Goal: Task Accomplishment & Management: Complete application form

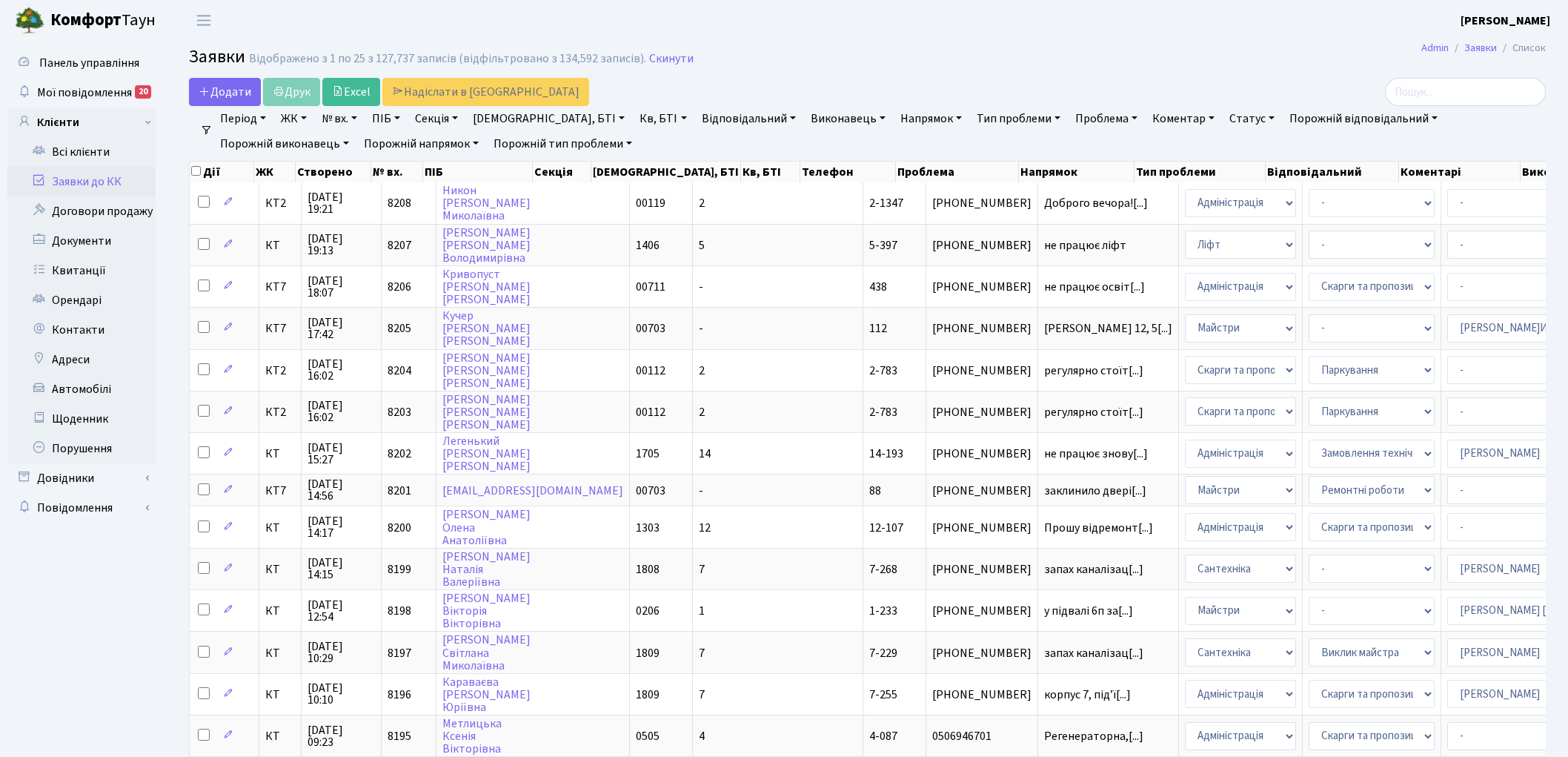
select select "25"
click at [661, 60] on link "Скинути" at bounding box center [671, 59] width 45 height 14
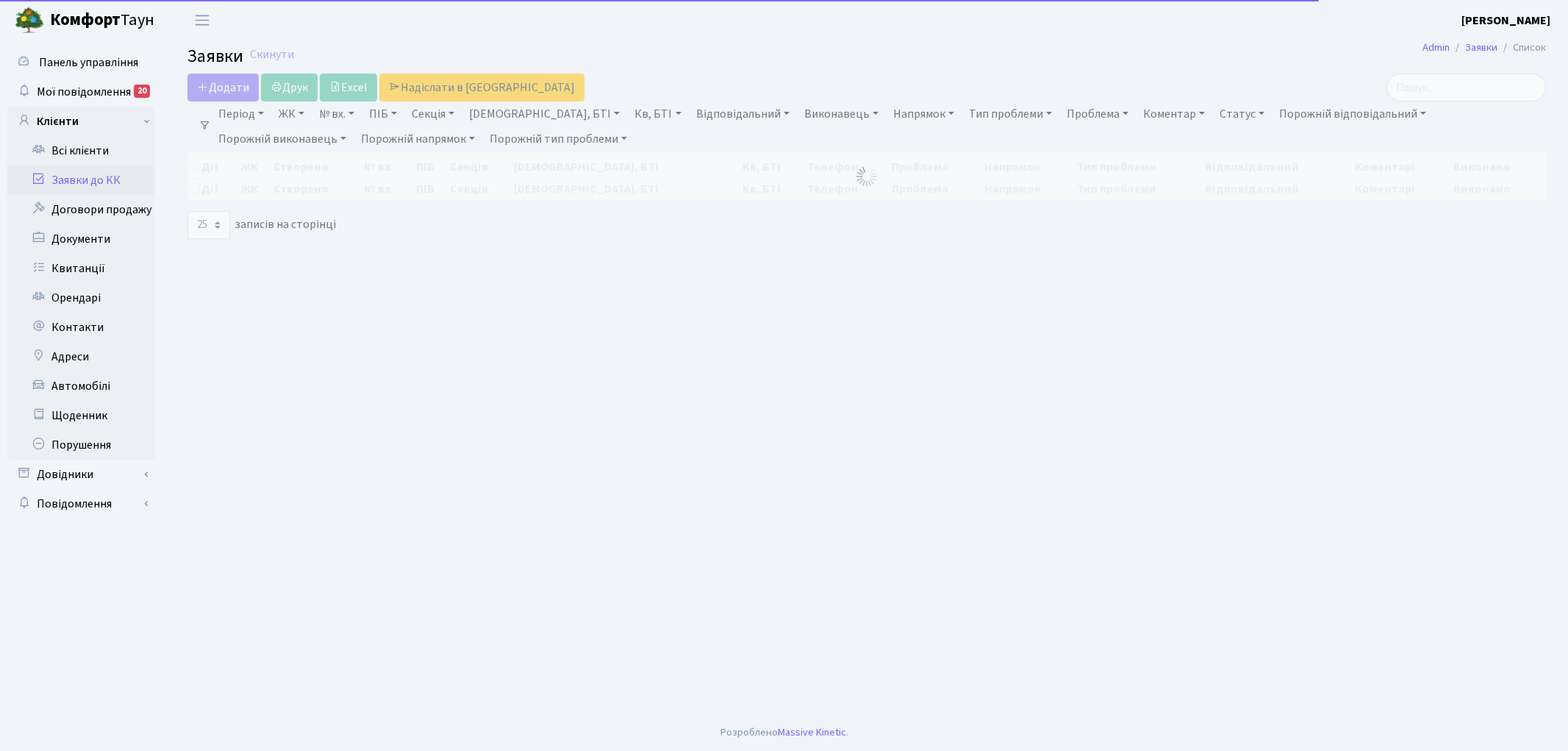
select select "25"
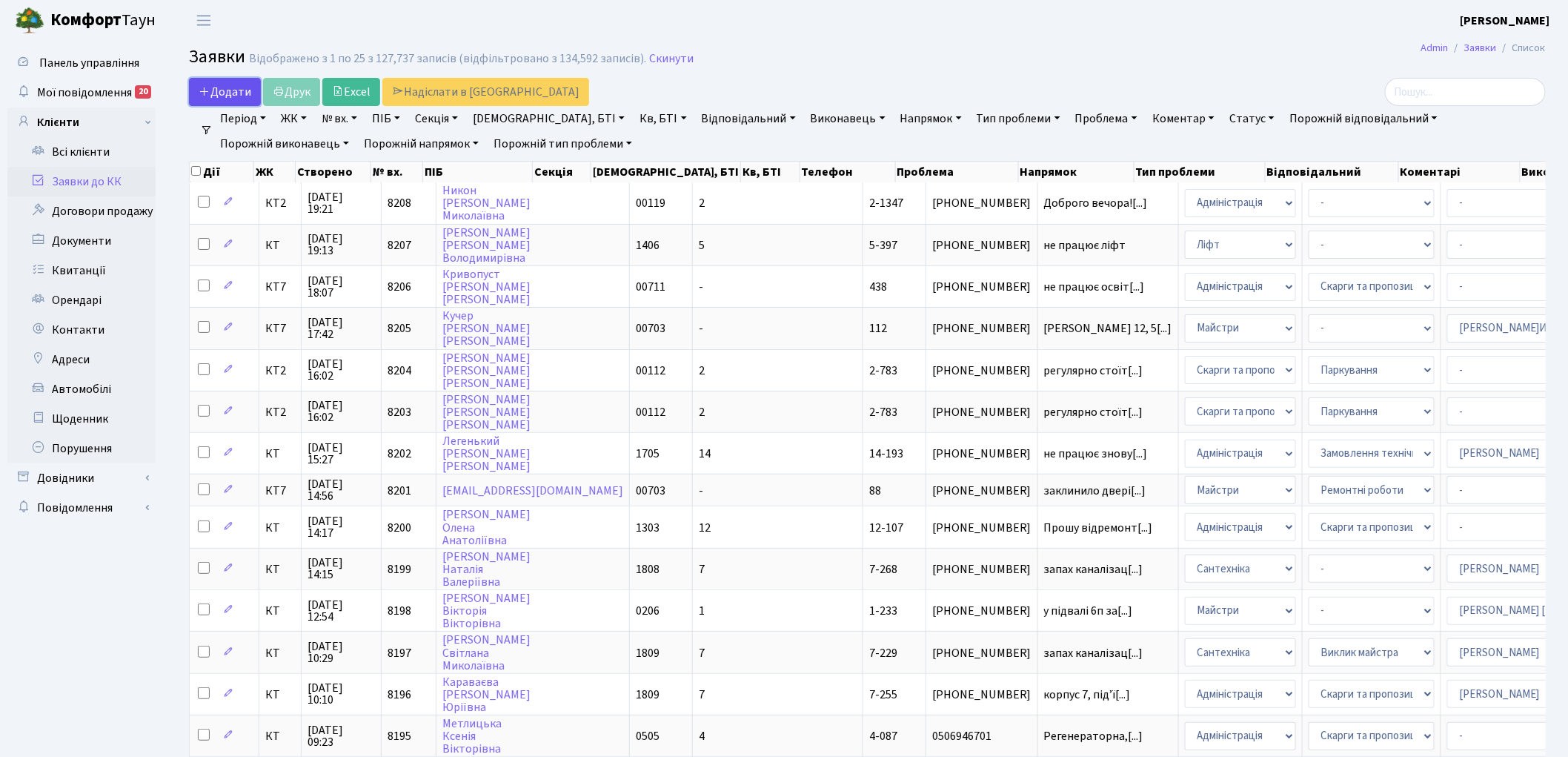
click at [230, 90] on span "Додати" at bounding box center [224, 92] width 53 height 16
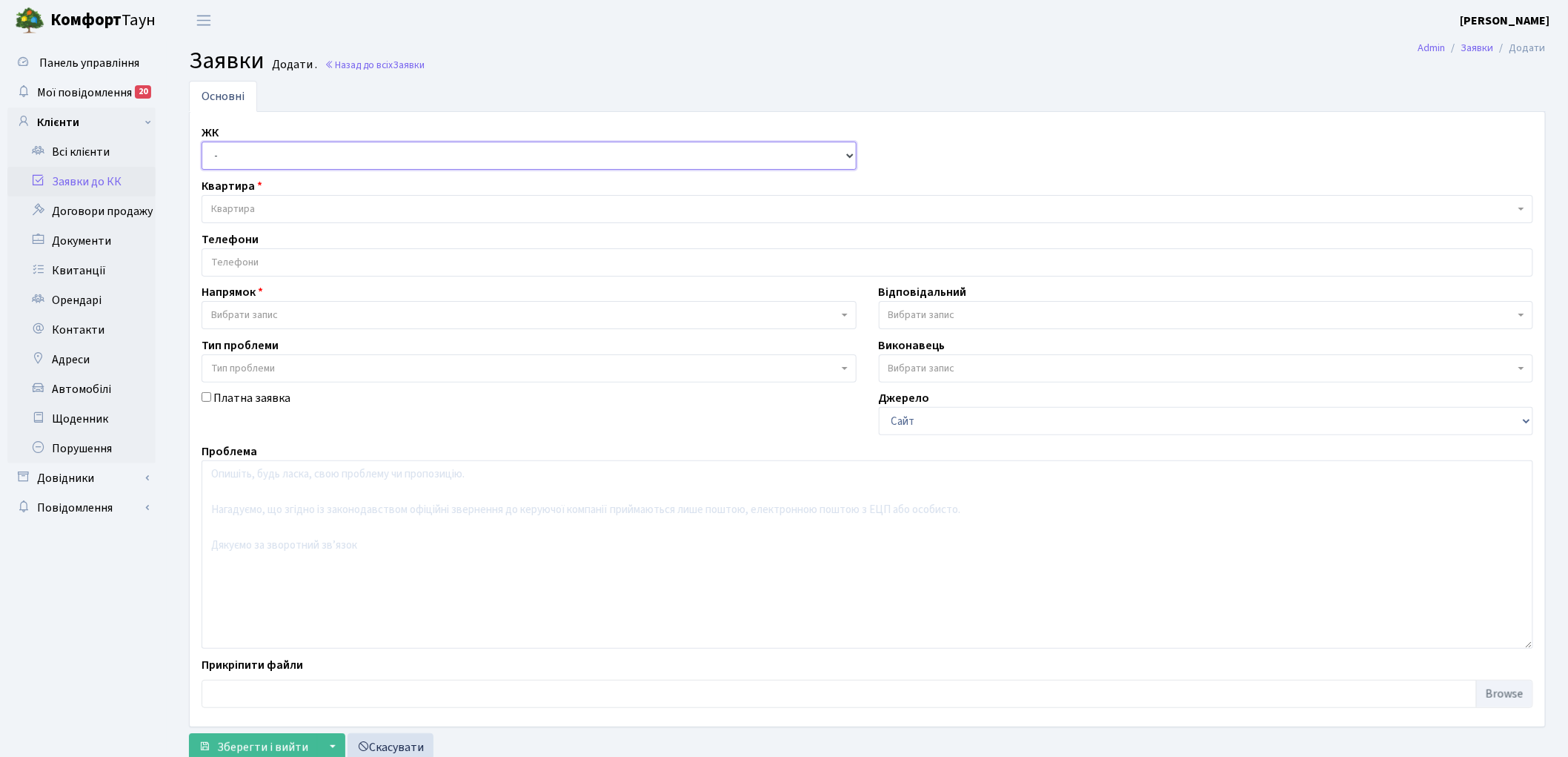
click at [254, 157] on select "- КТ, вул. Регенераторна, 4 КТ2, просп. Соборності, 17 КТ3, вул. Березнева, 16 …" at bounding box center [530, 155] width 655 height 28
select select "295"
click at [202, 142] on select "- КТ, вул. Регенераторна, 4 КТ2, просп. Соборності, 17 КТ3, вул. Березнева, 16 …" at bounding box center [530, 155] width 655 height 28
select select
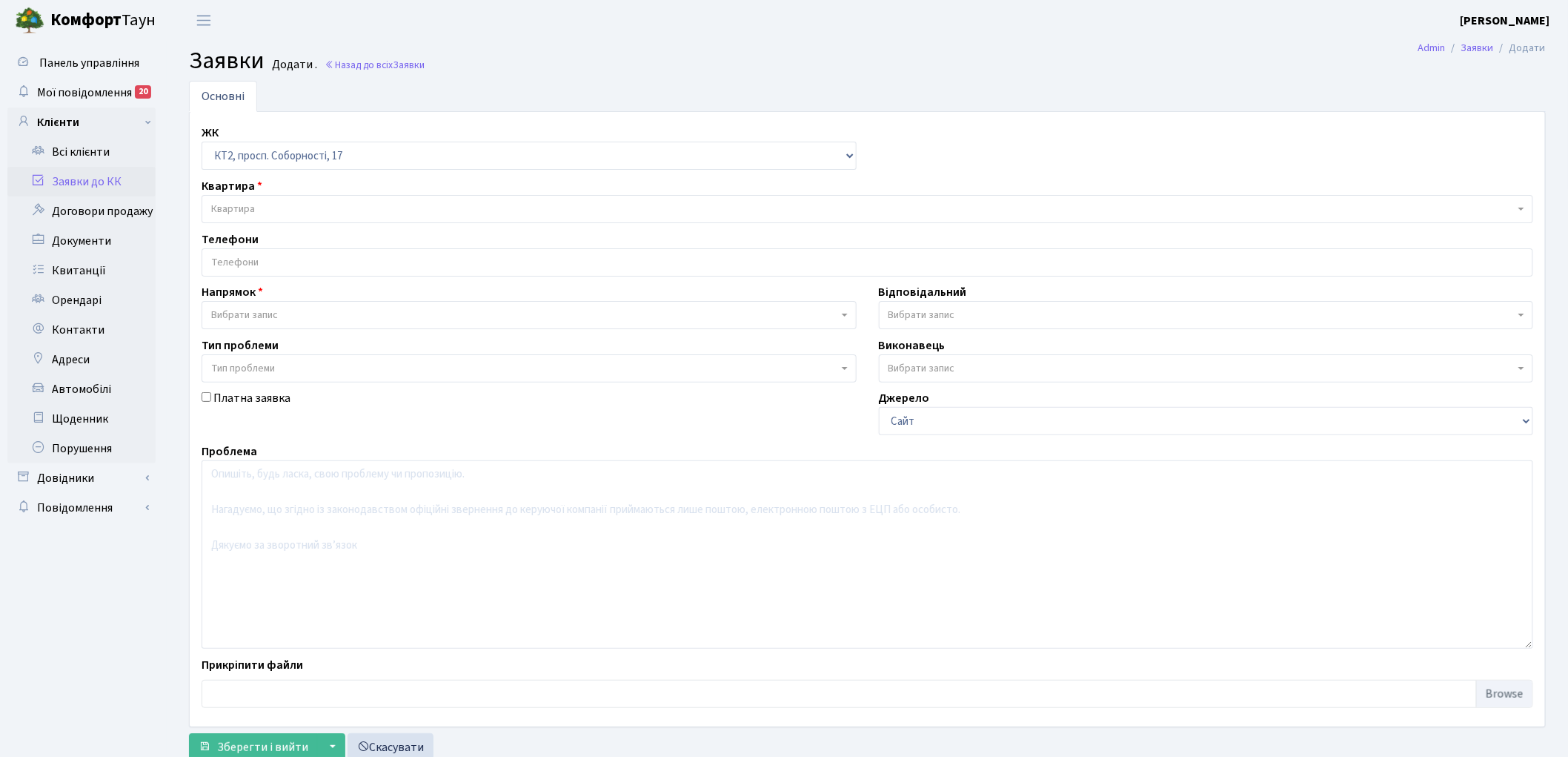
click at [348, 198] on span "Квартира" at bounding box center [868, 208] width 1332 height 28
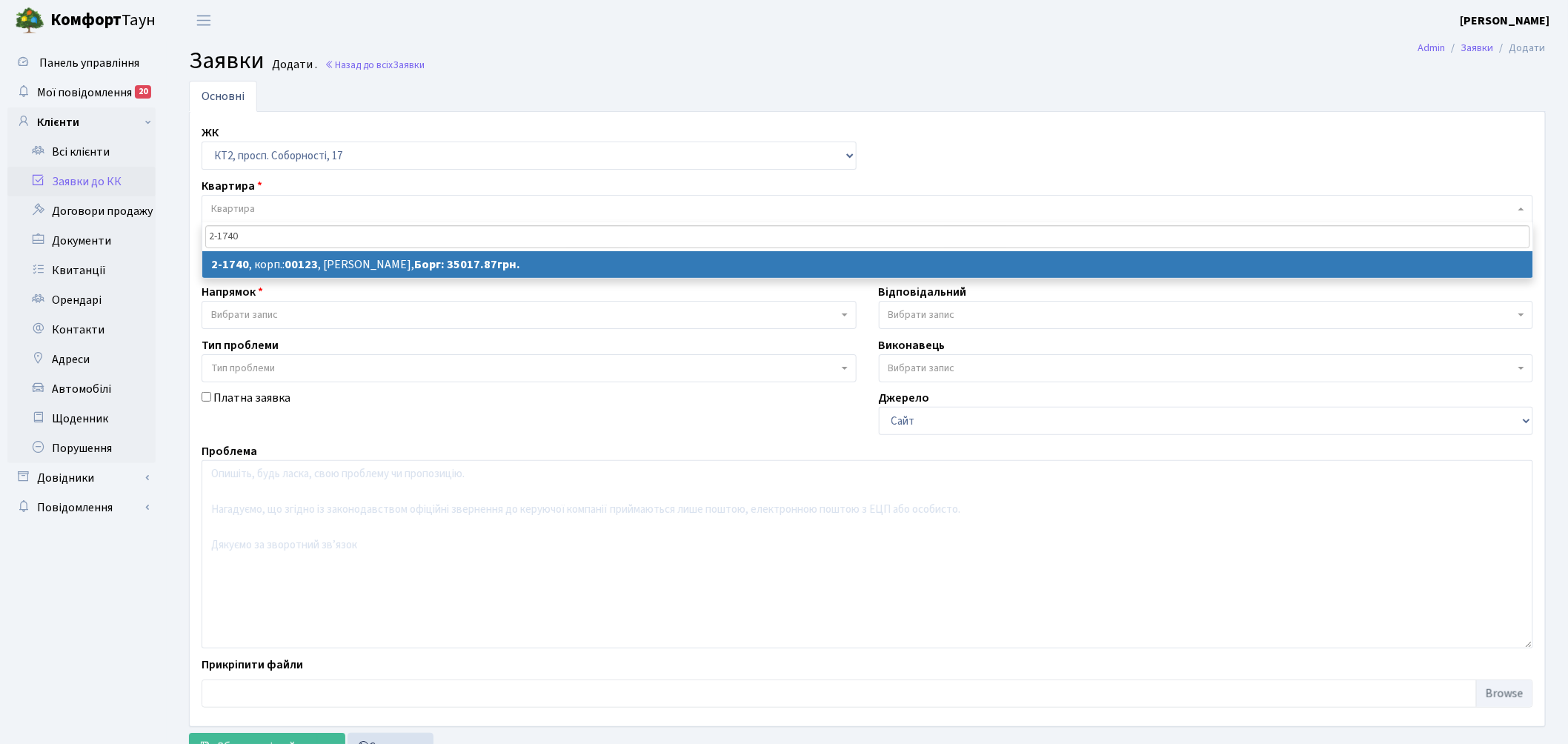
type input "2-1740"
select select
select select "13355"
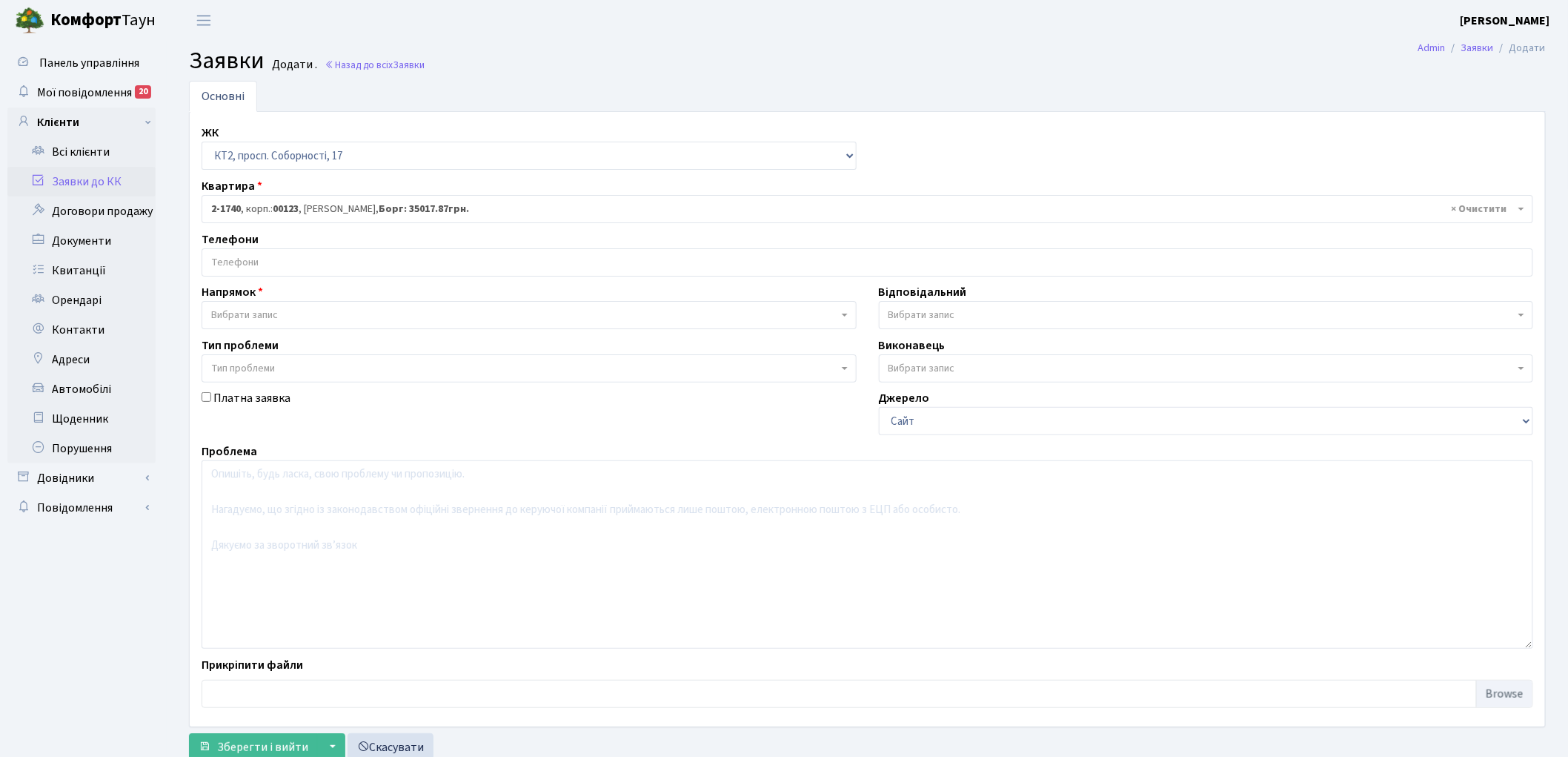
click at [253, 264] on input "search" at bounding box center [867, 262] width 1330 height 27
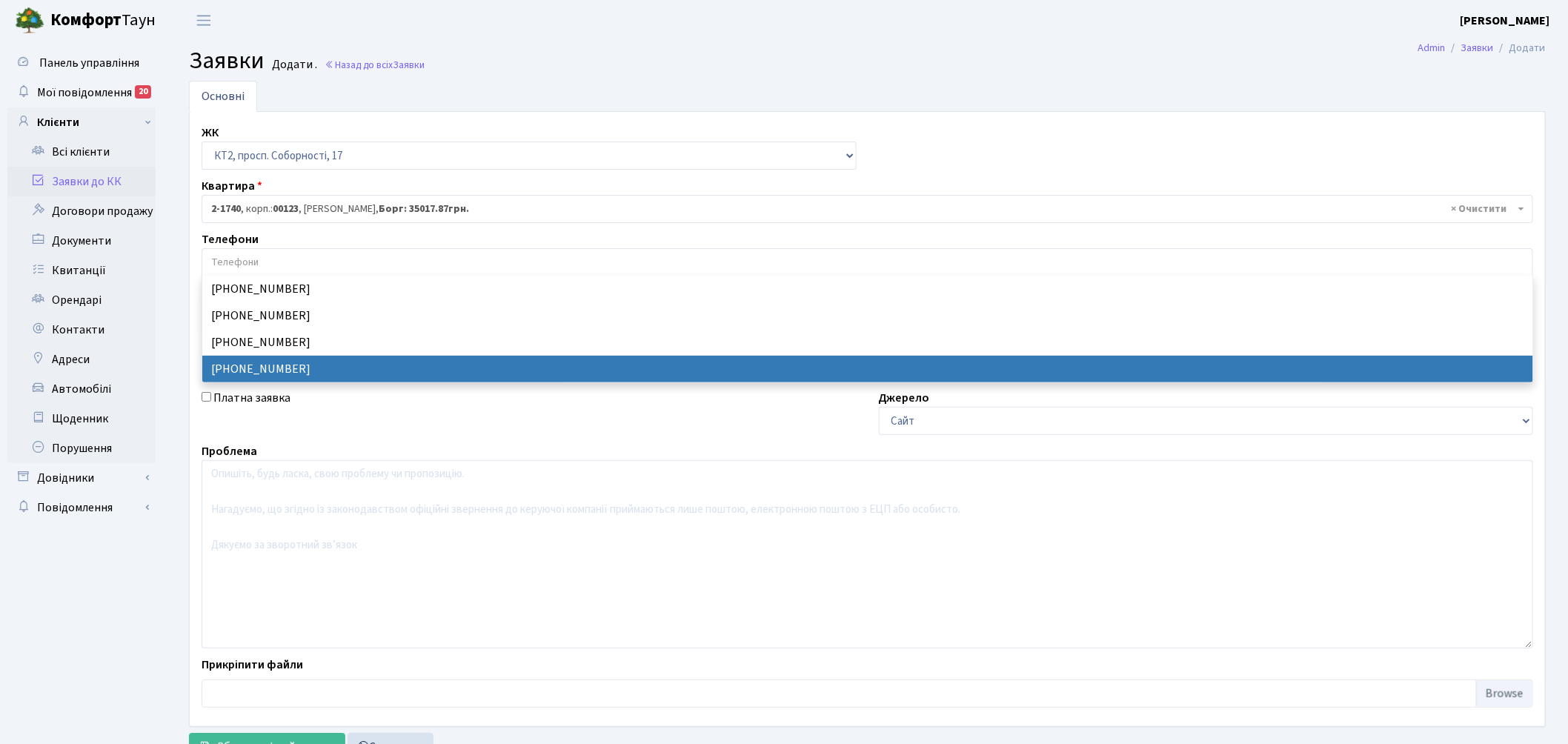
select select "23864"
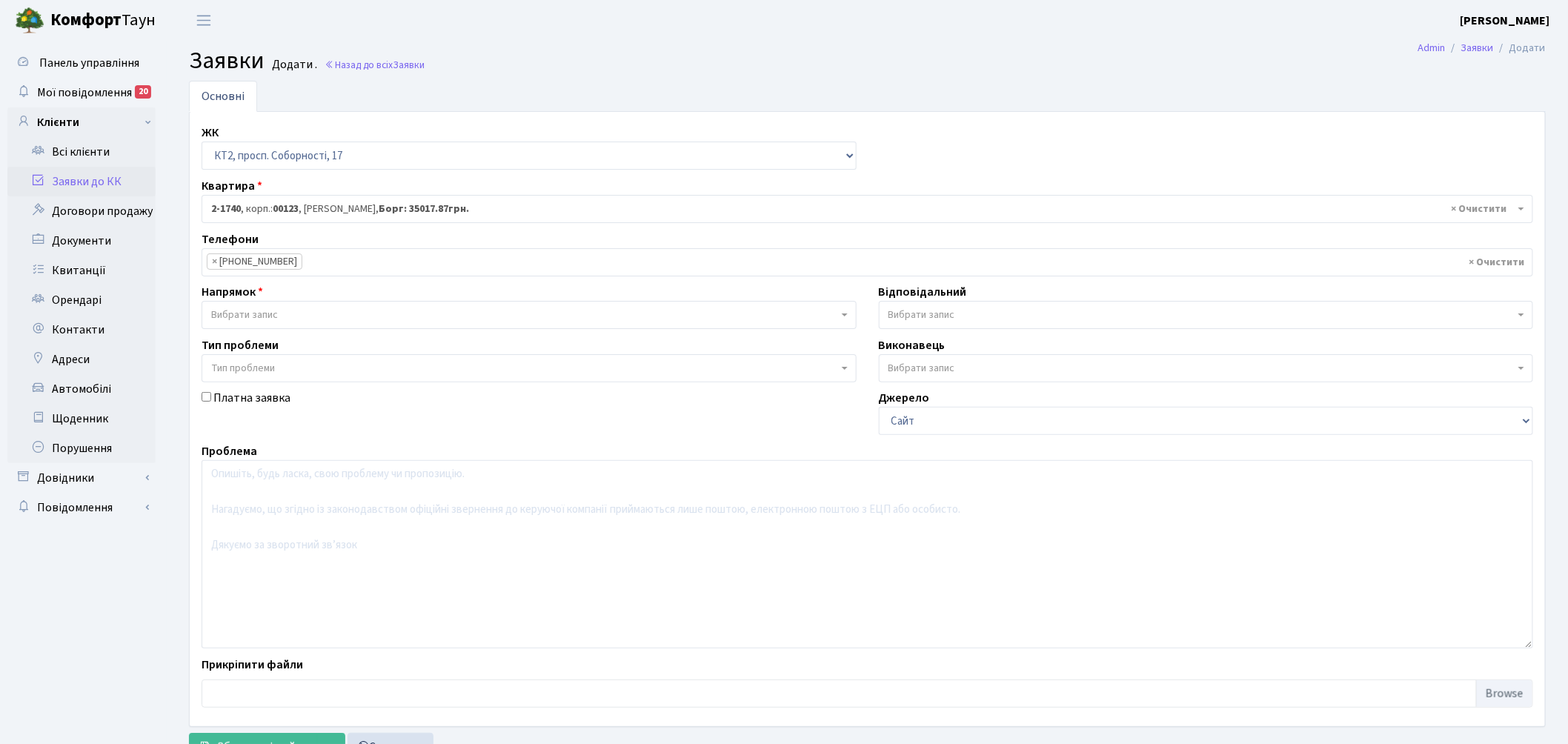
click at [305, 310] on span "Вибрати запис" at bounding box center [524, 315] width 627 height 15
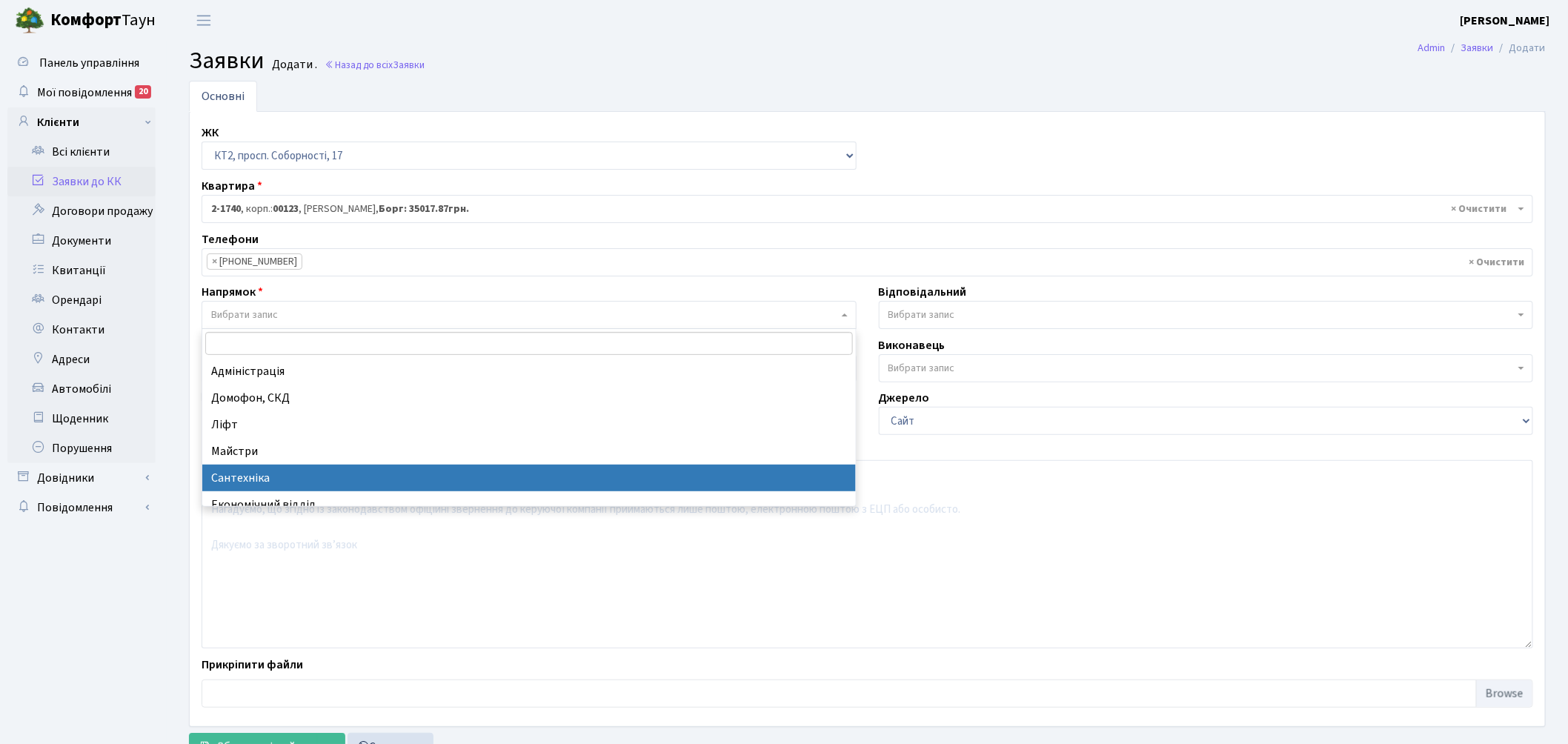
select select "2"
select select
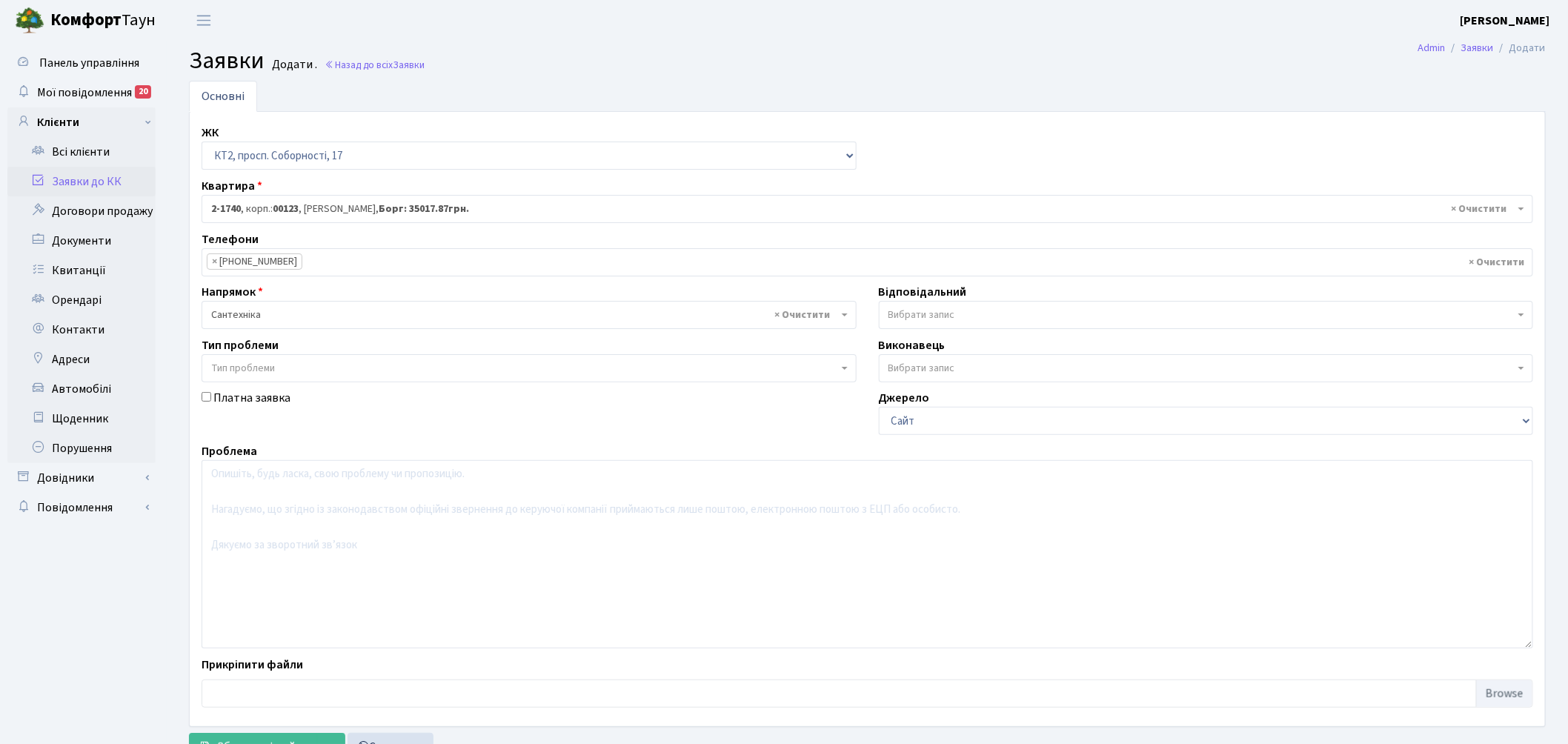
click at [968, 312] on span "Вибрати запис" at bounding box center [1202, 315] width 627 height 15
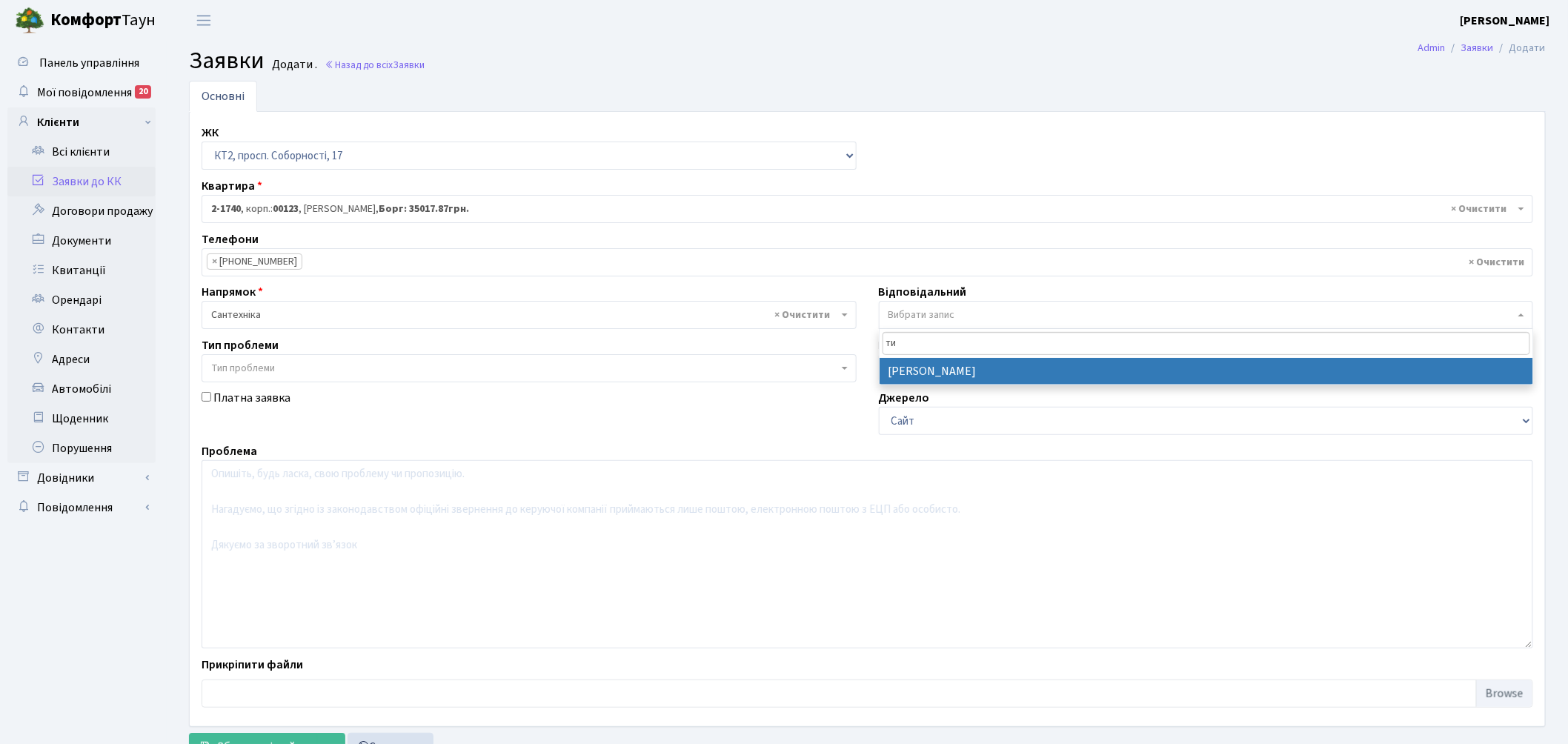
type input "ти"
select select "67"
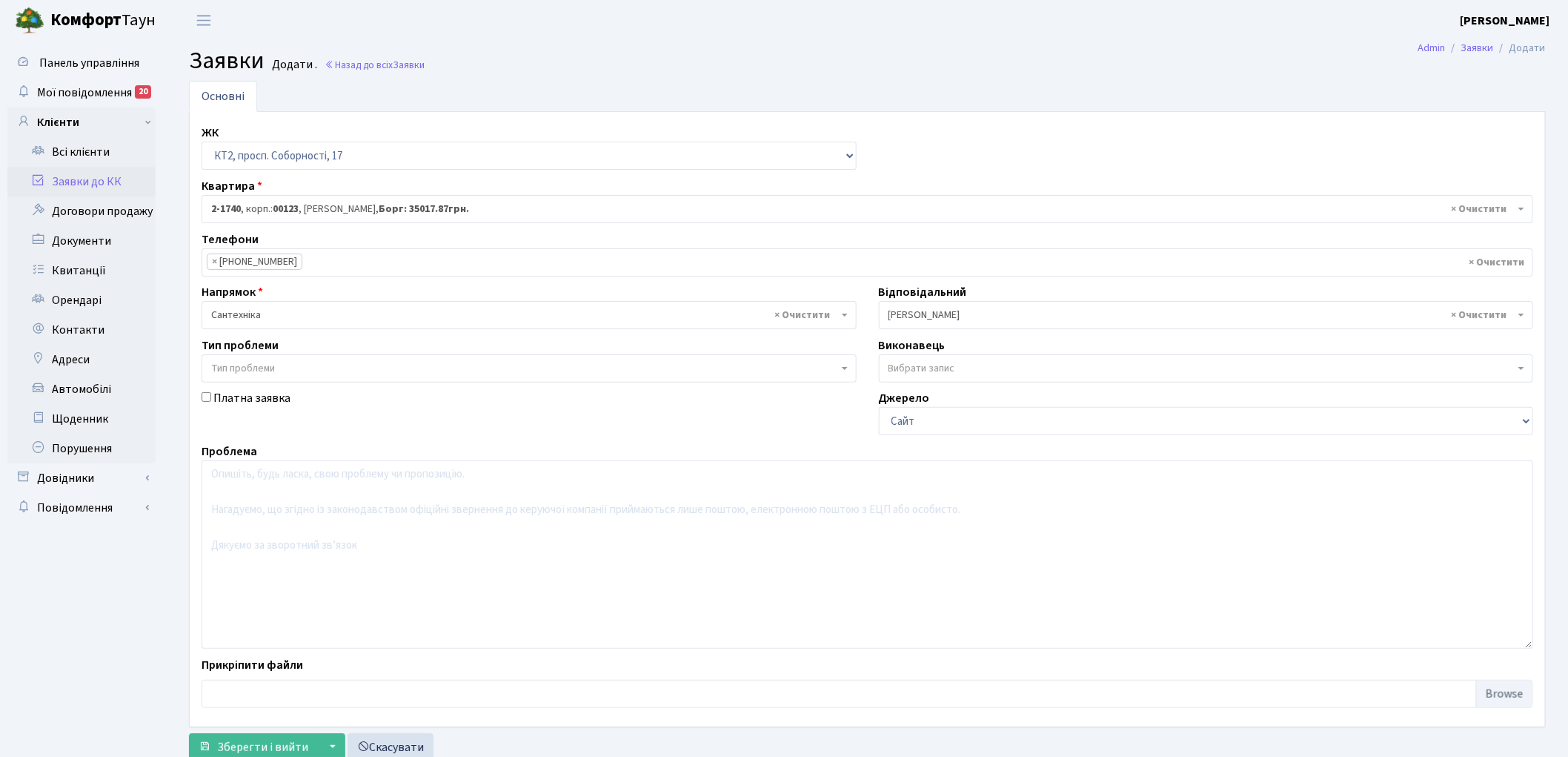
click at [298, 368] on span "Тип проблеми" at bounding box center [524, 368] width 627 height 15
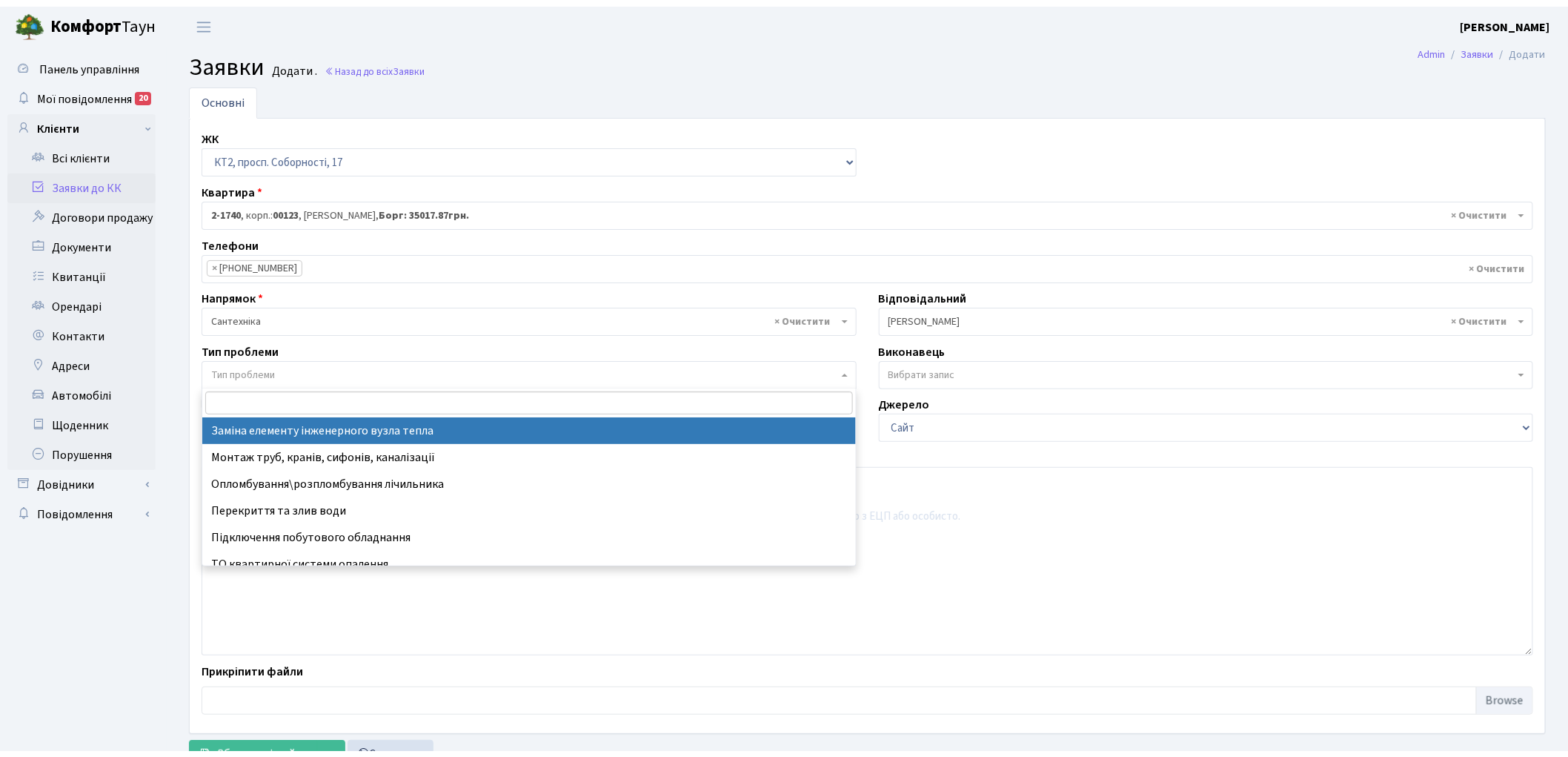
scroll to position [92, 0]
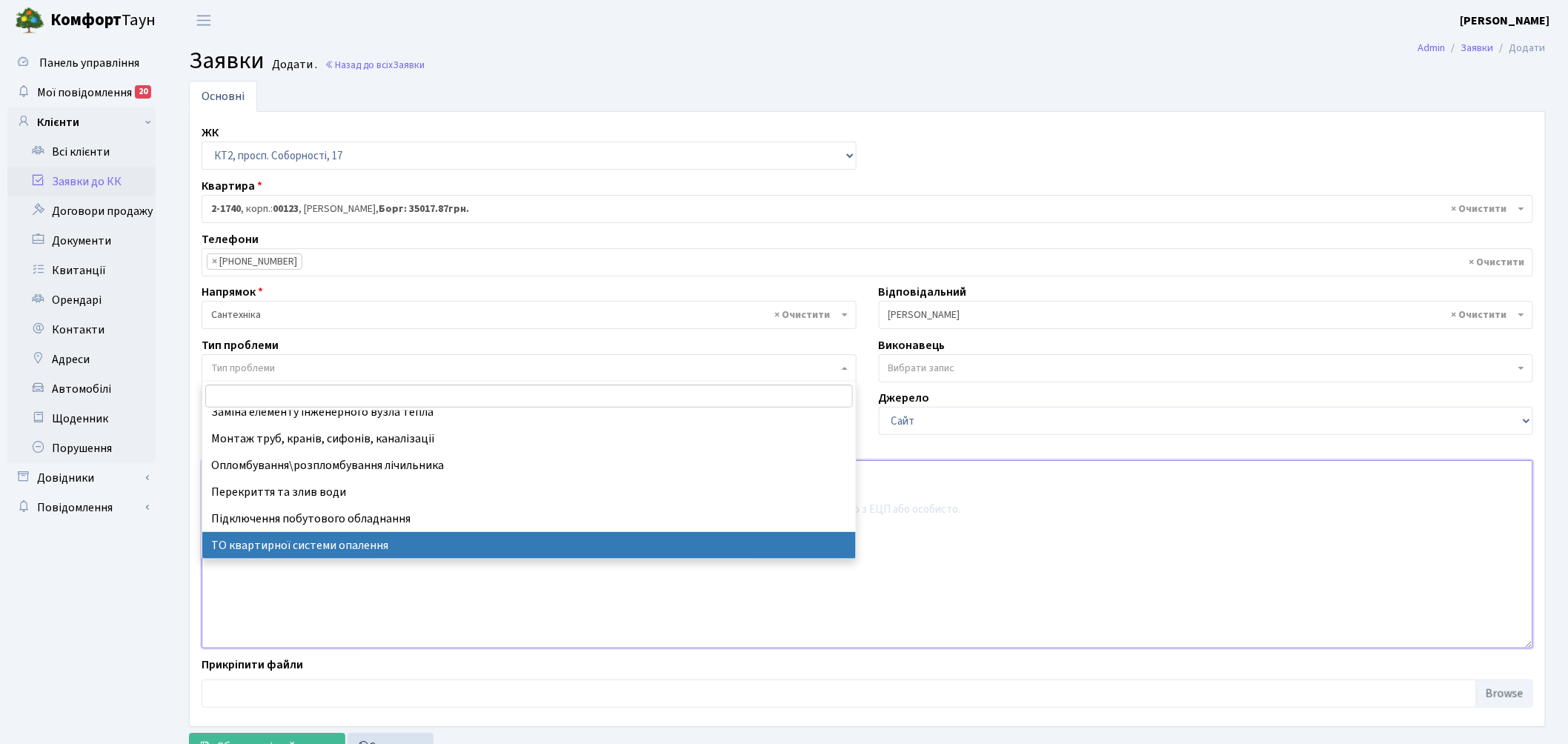
click at [840, 612] on textarea at bounding box center [868, 555] width 1332 height 188
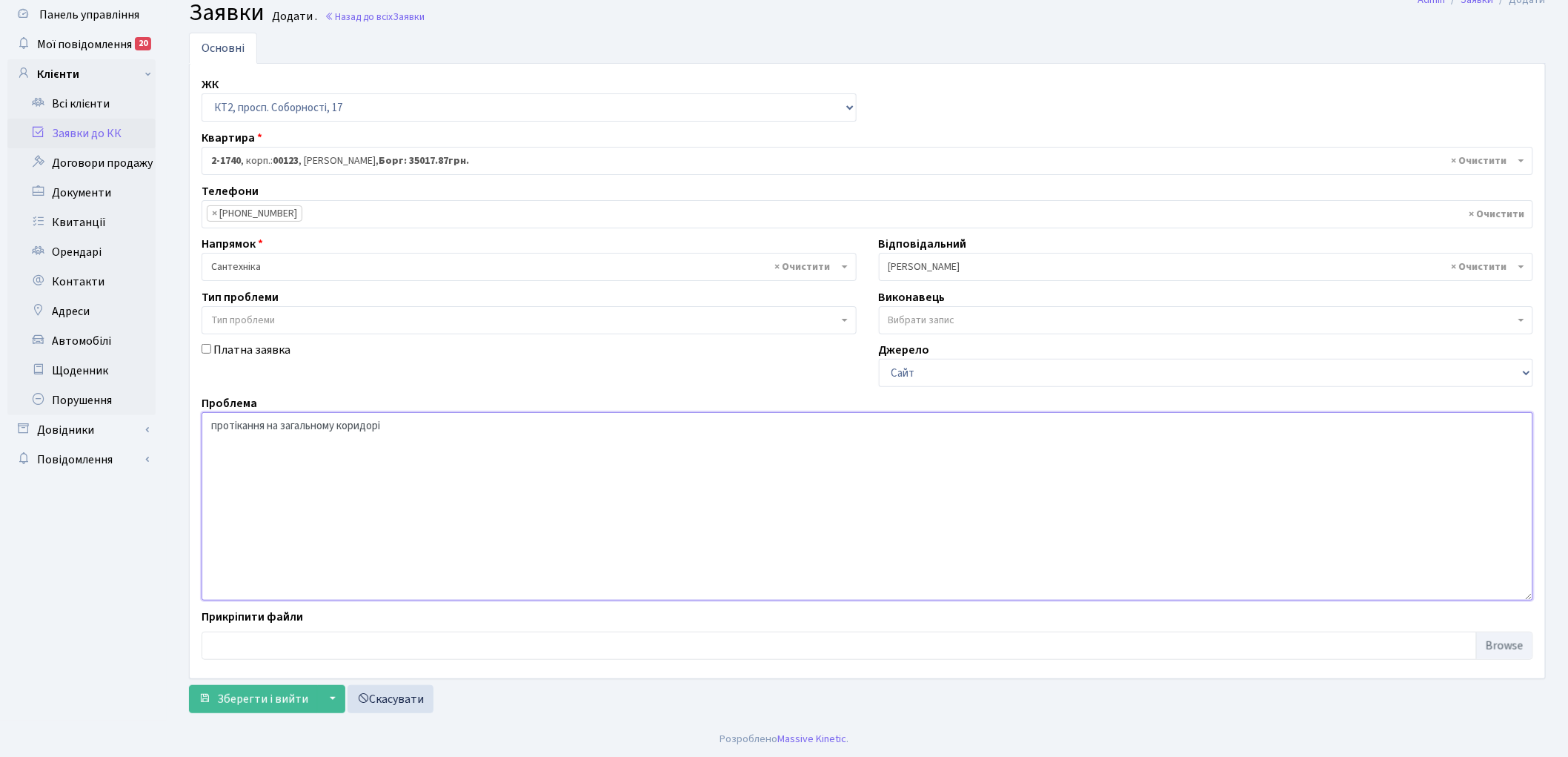
scroll to position [49, 0]
type textarea "протікання на загальному коридорі"
click at [245, 697] on span "Зберегти і вийти" at bounding box center [263, 699] width 92 height 16
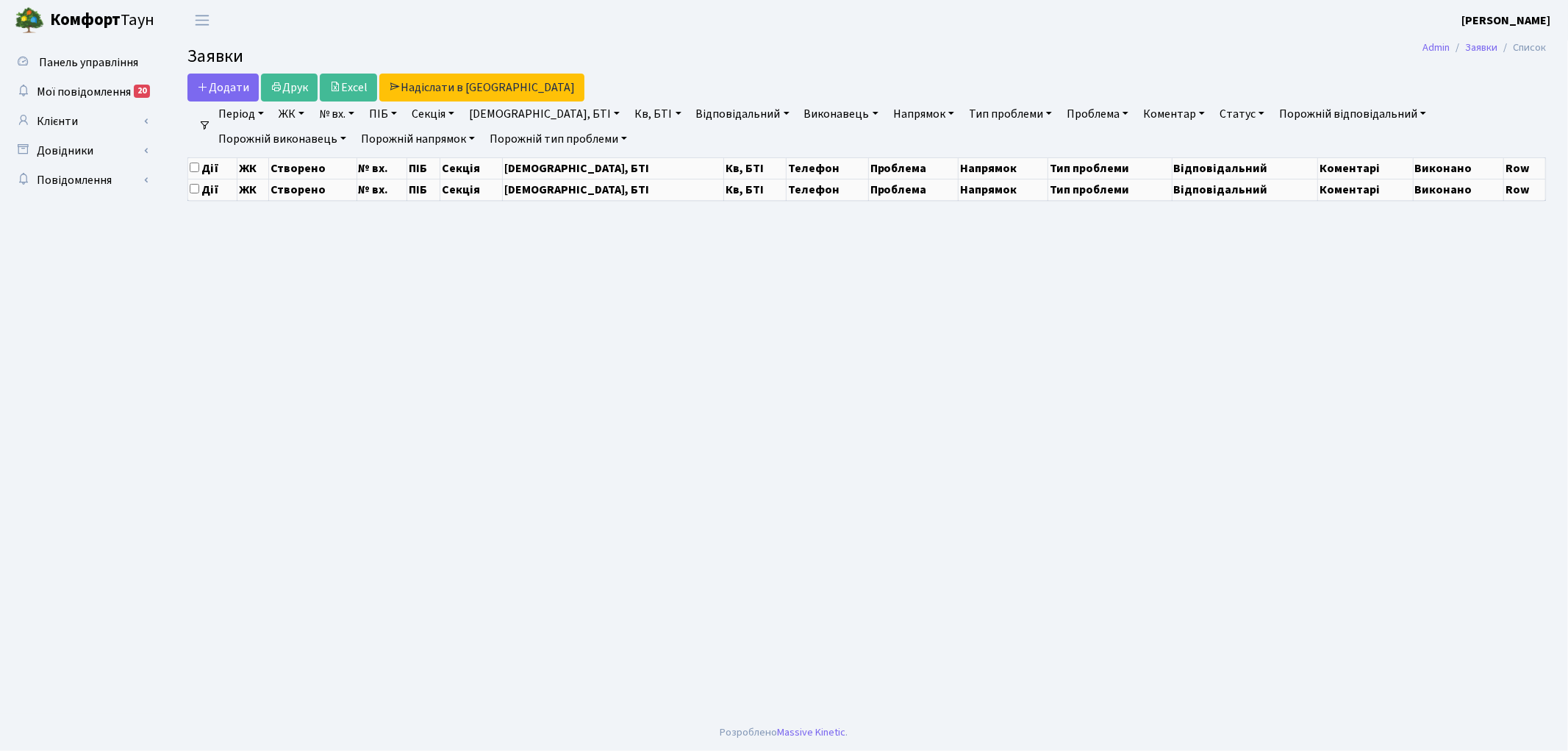
select select "25"
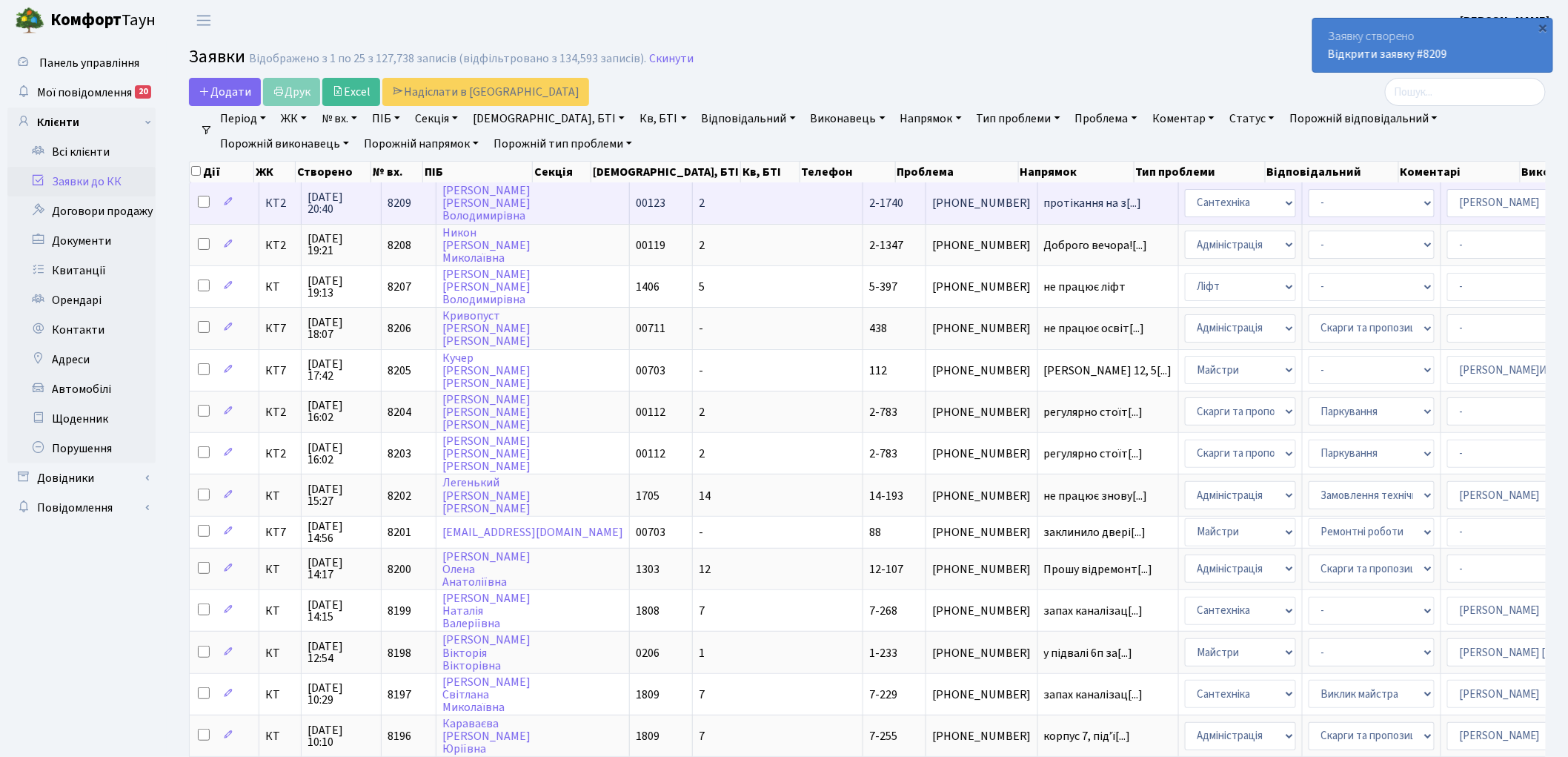
click at [388, 204] on span "8209" at bounding box center [399, 203] width 23 height 16
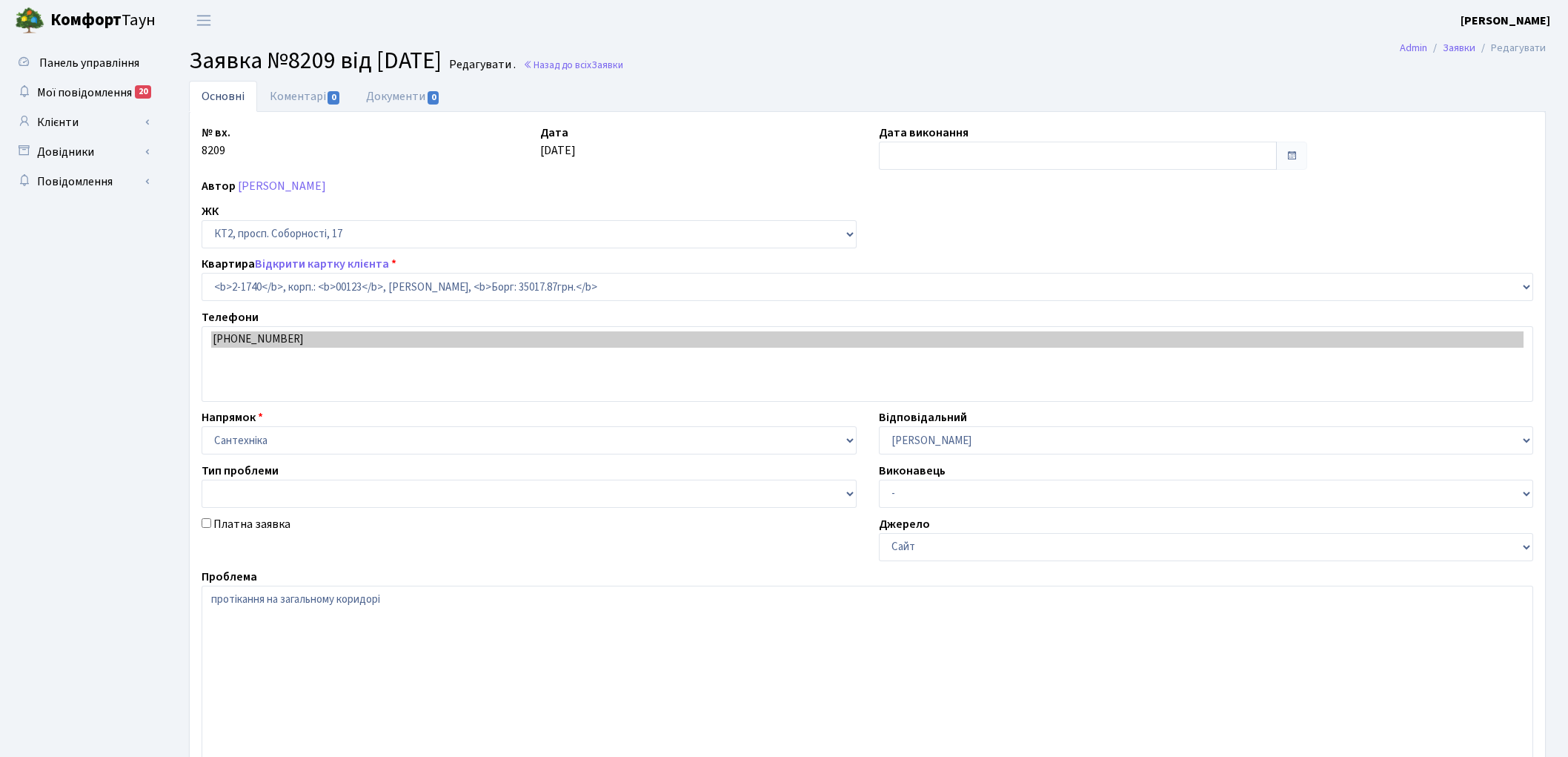
select select "13355"
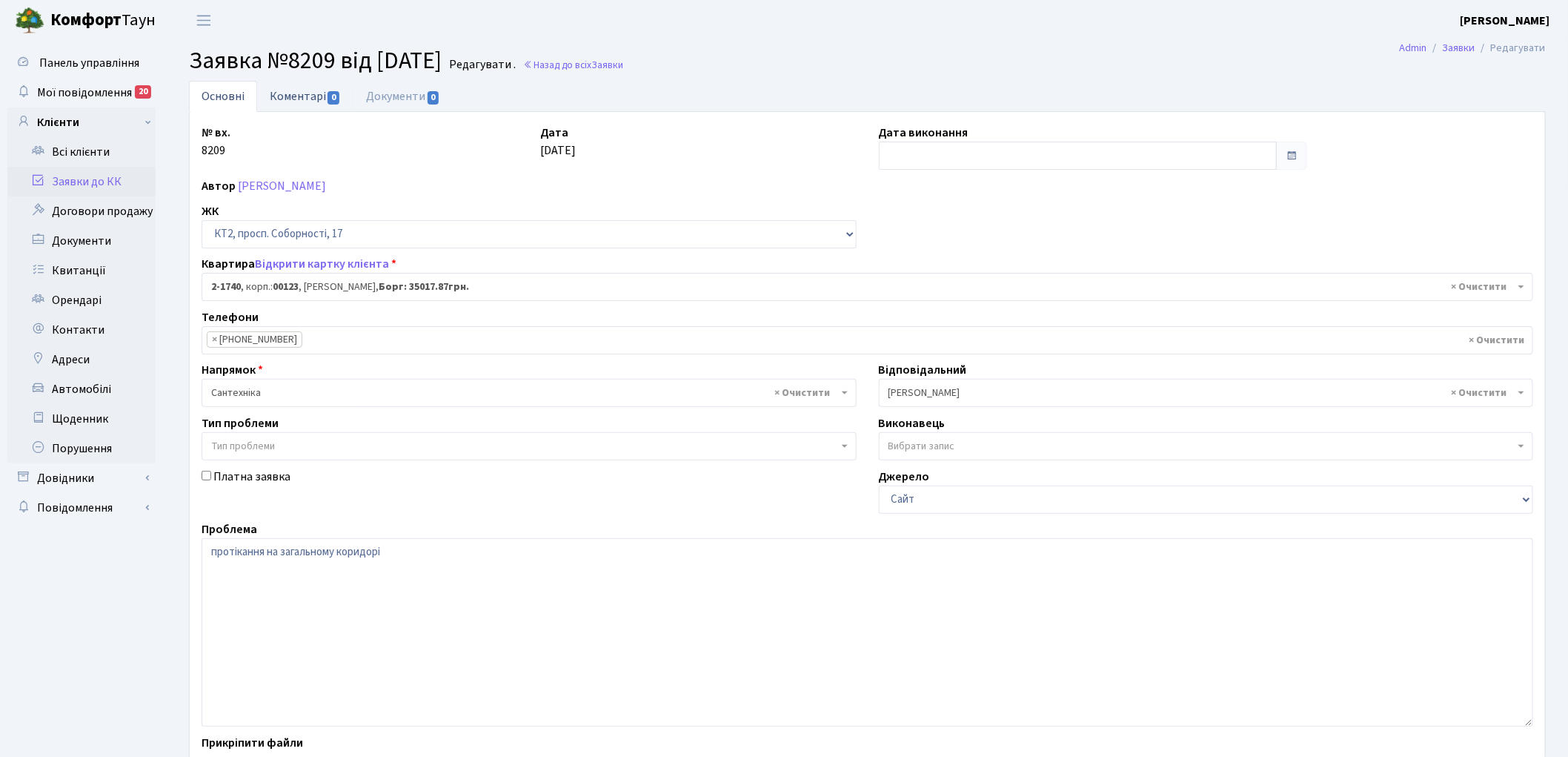
click at [287, 98] on link "Коментарі 0" at bounding box center [305, 96] width 96 height 31
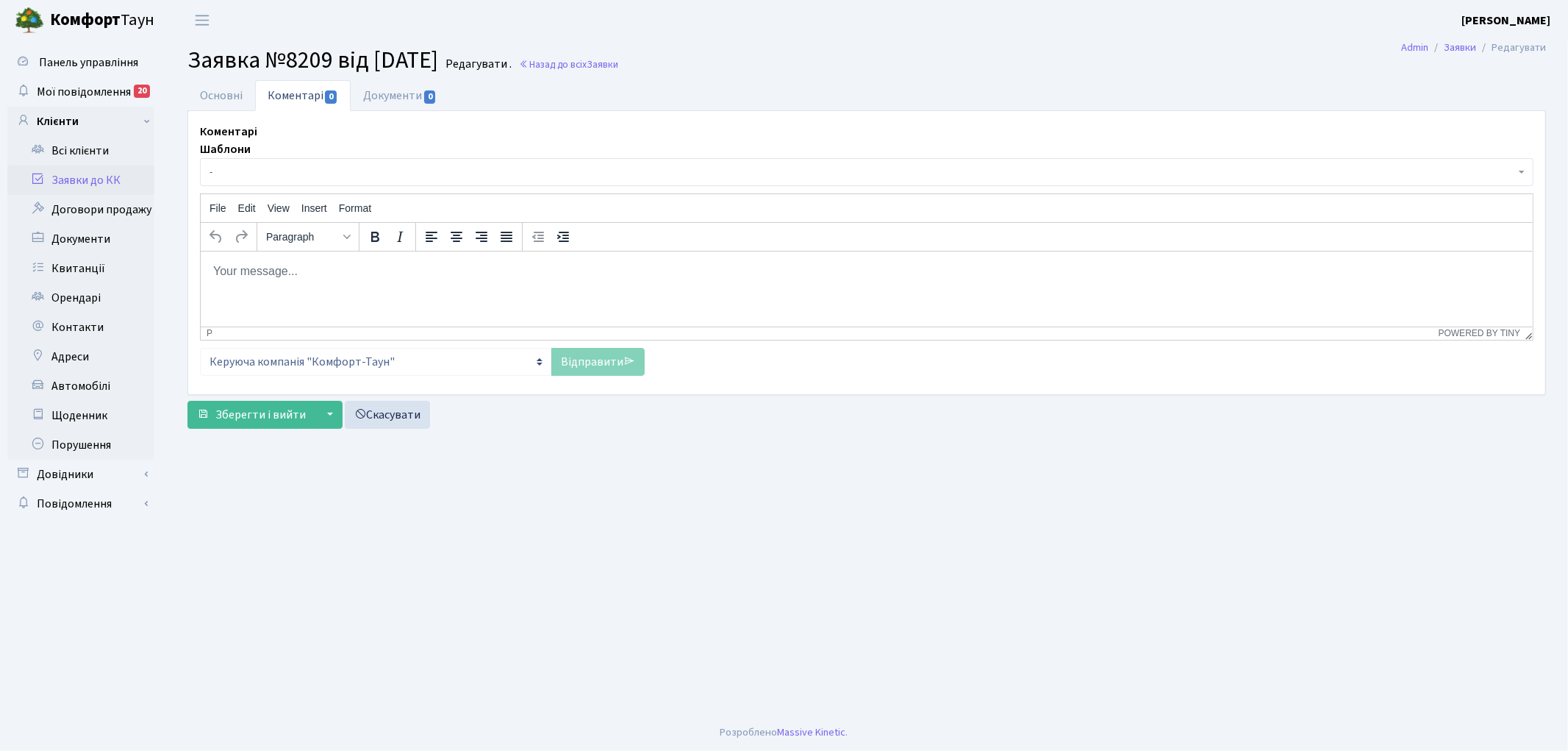
click at [272, 290] on html at bounding box center [866, 271] width 1332 height 40
click at [593, 371] on link "Відправити" at bounding box center [597, 362] width 93 height 28
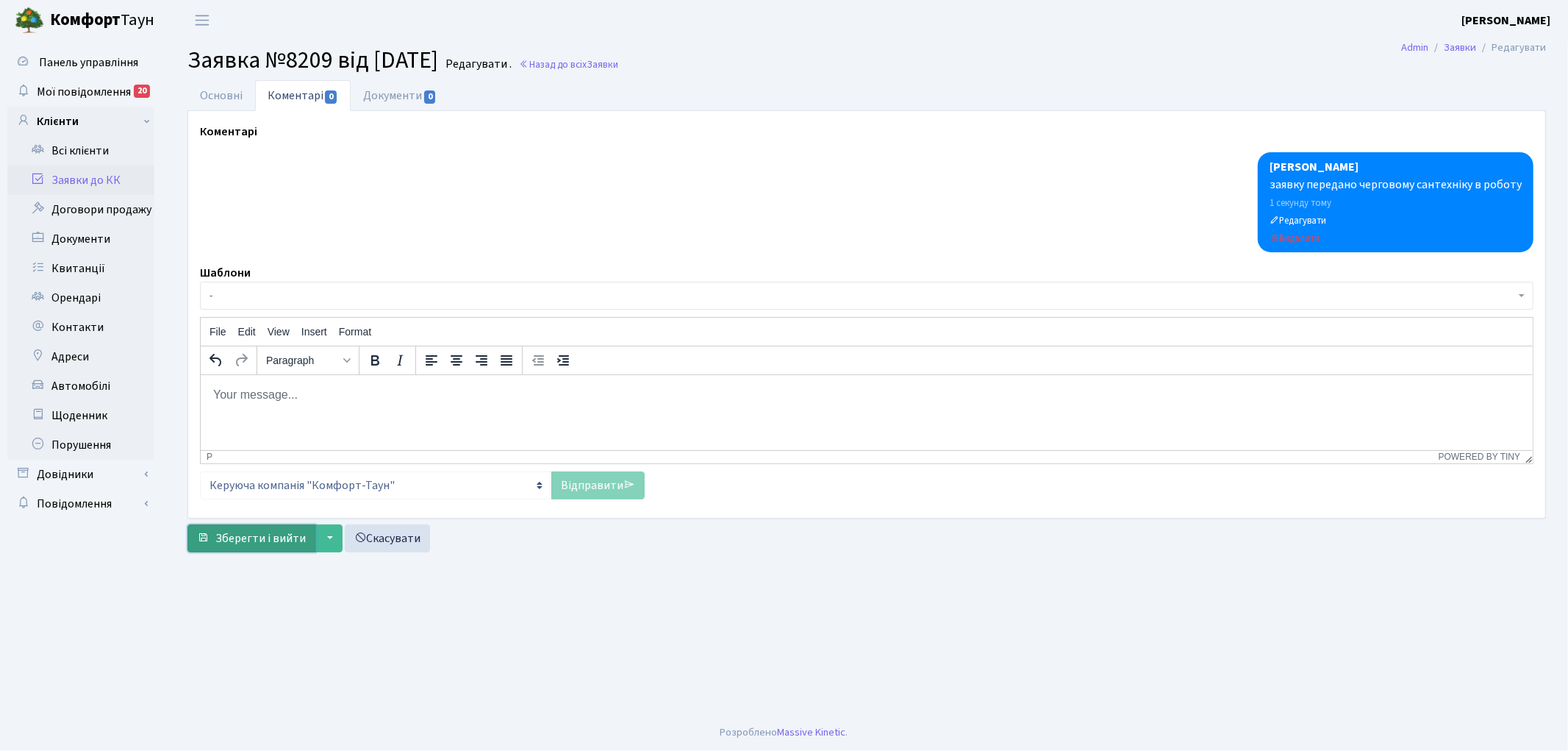
click at [238, 535] on span "Зберегти і вийти" at bounding box center [261, 538] width 91 height 16
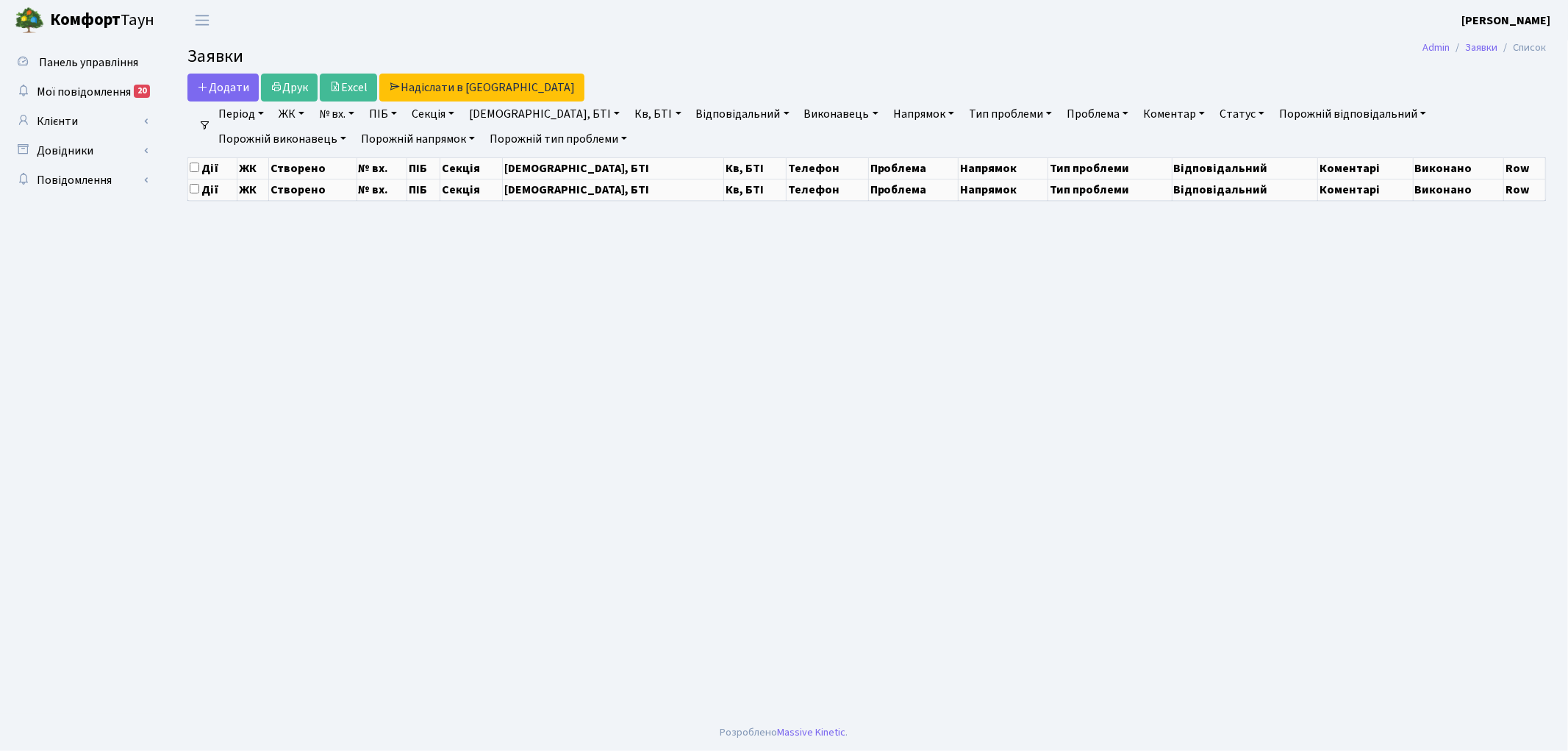
select select "25"
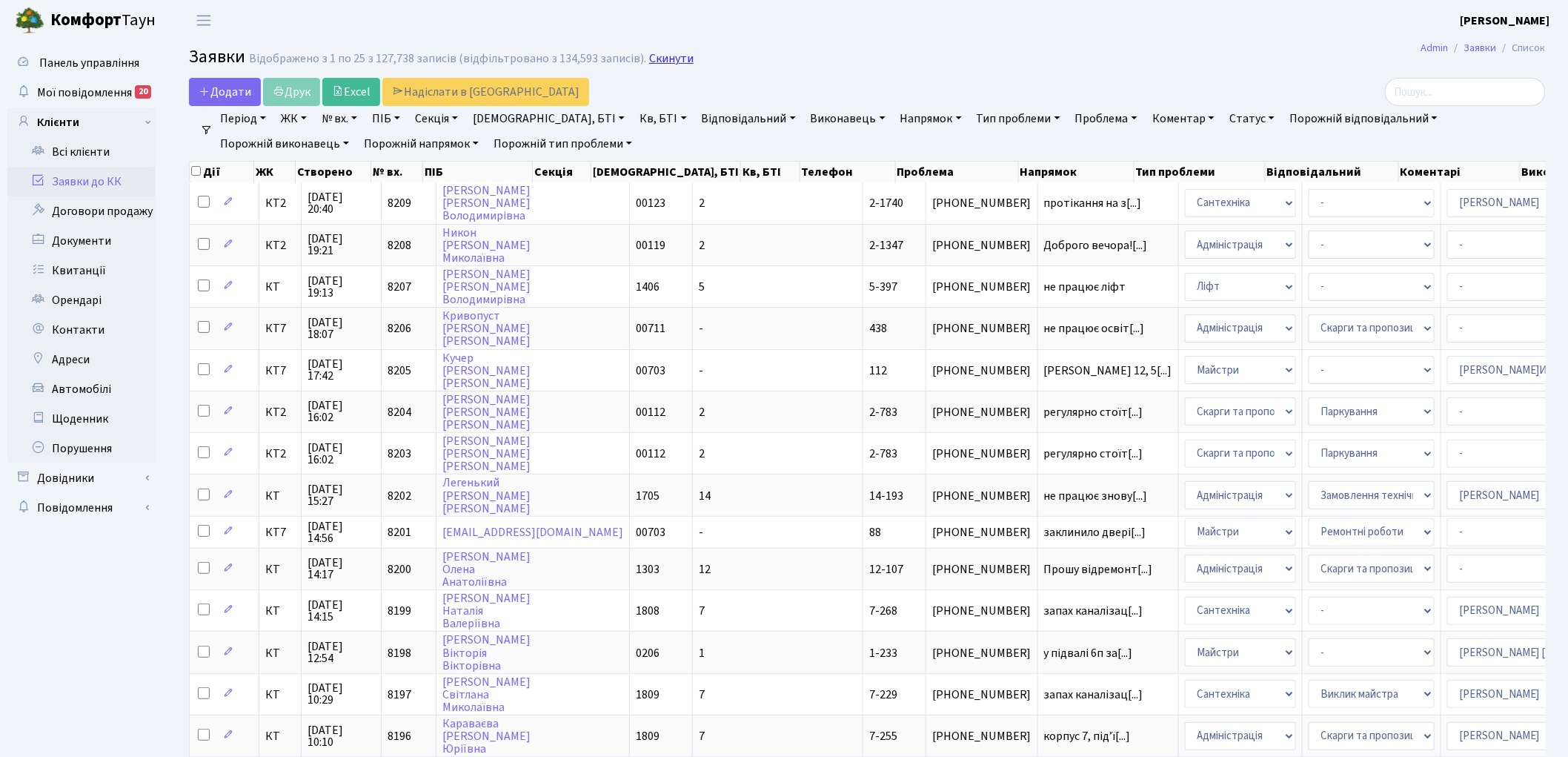
click at [656, 57] on link "Скинути" at bounding box center [671, 59] width 45 height 14
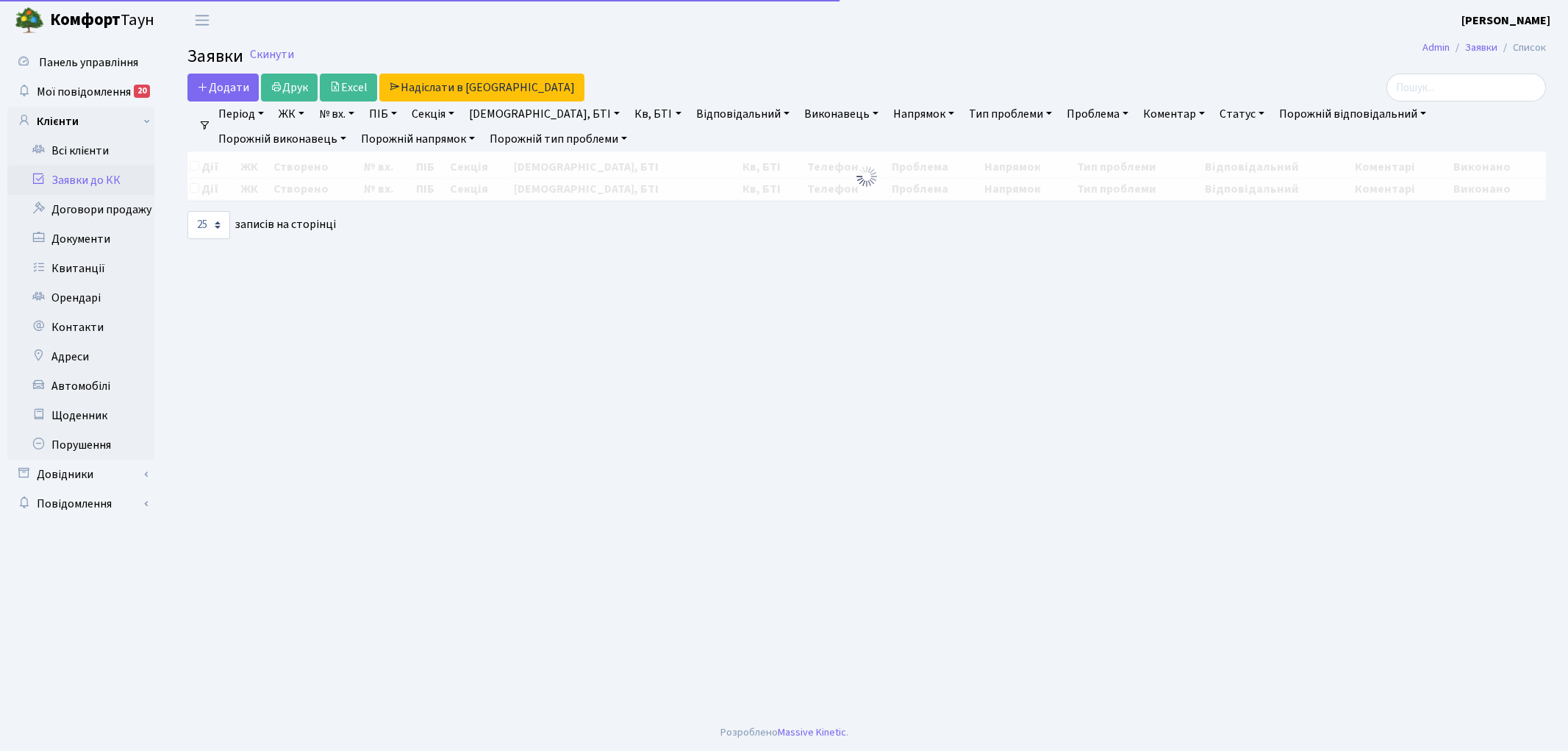
select select "25"
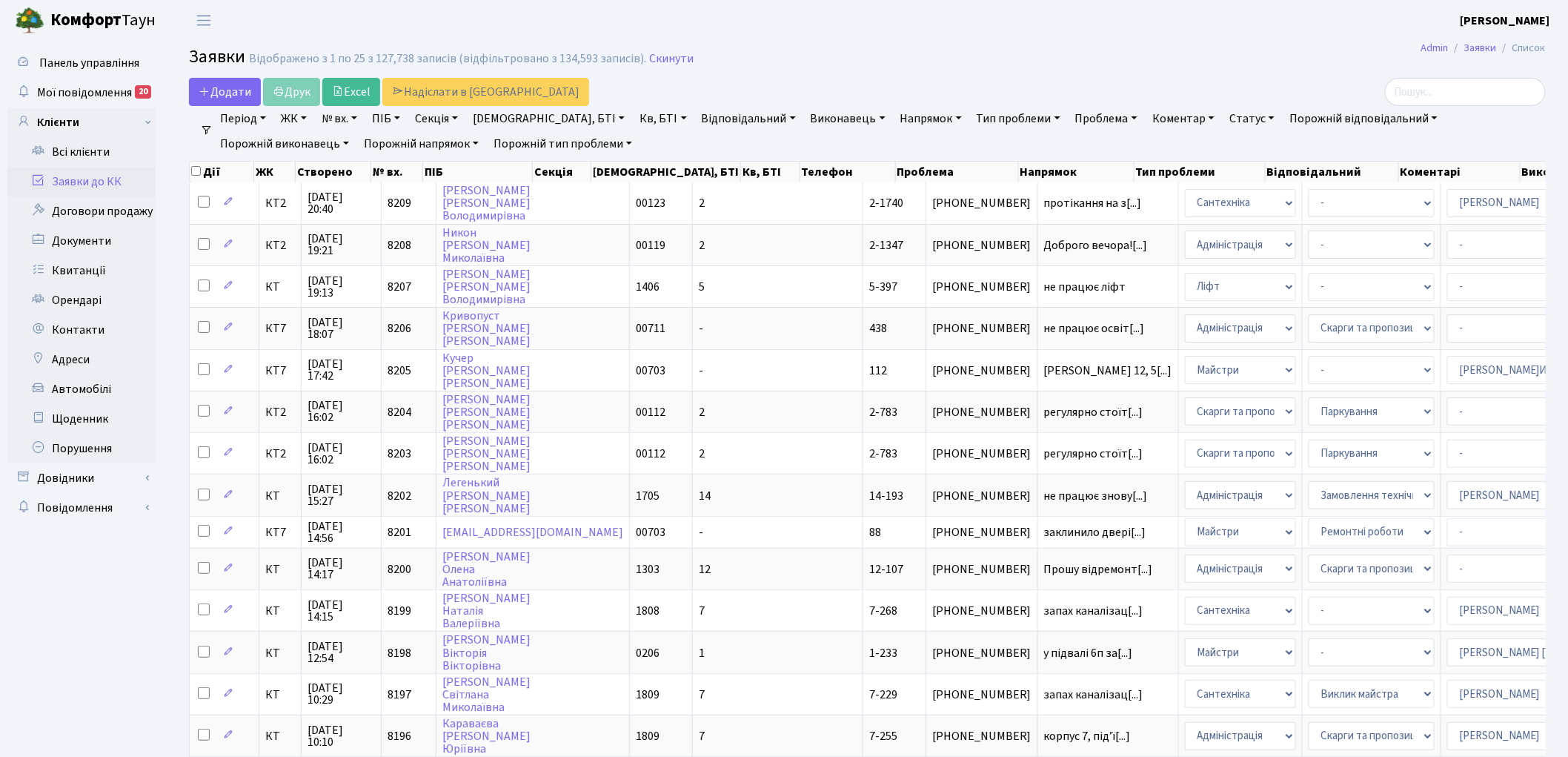
click at [656, 57] on link "Скинути" at bounding box center [671, 59] width 45 height 14
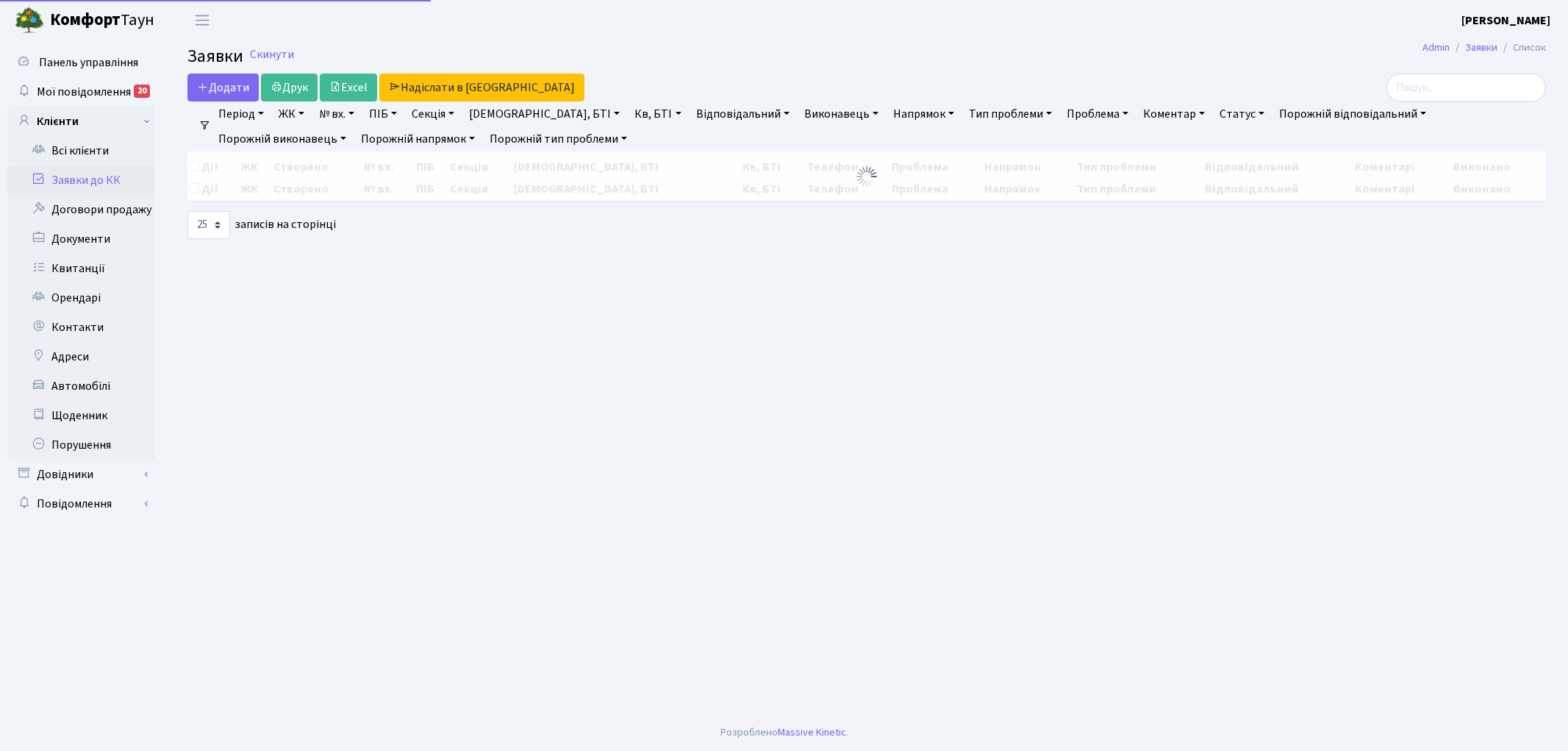
select select "25"
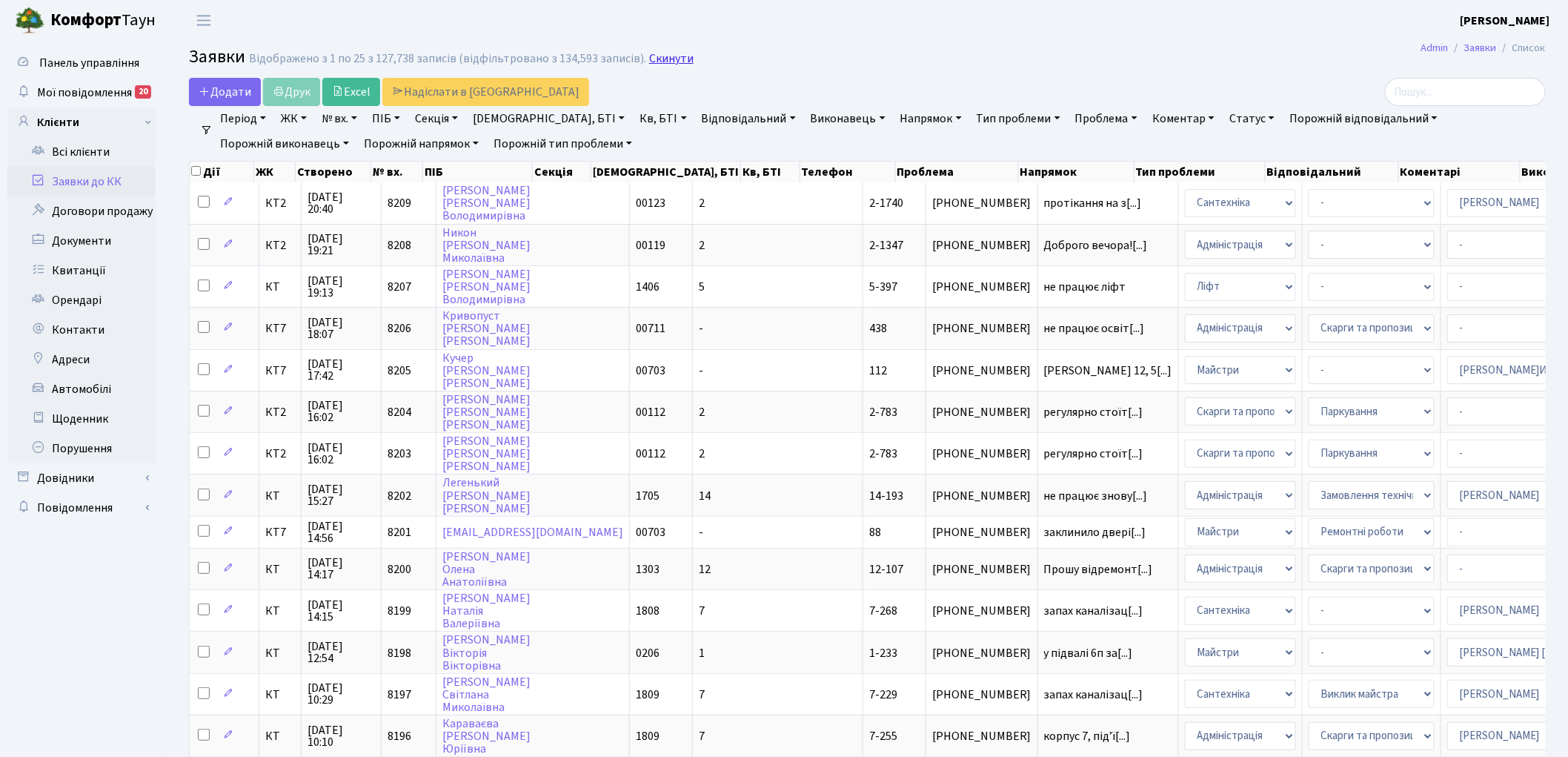
click at [649, 57] on link "Скинути" at bounding box center [671, 59] width 45 height 14
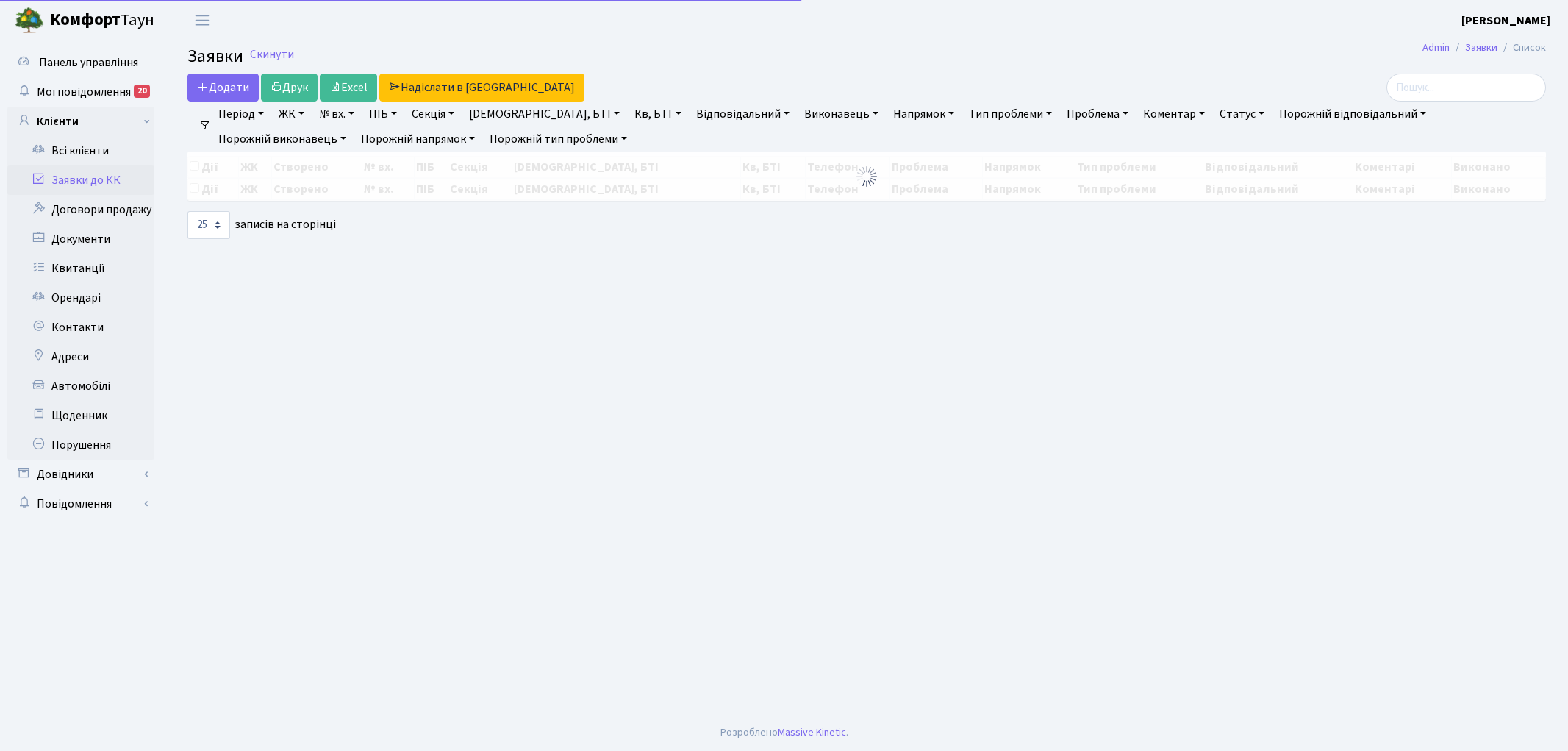
select select "25"
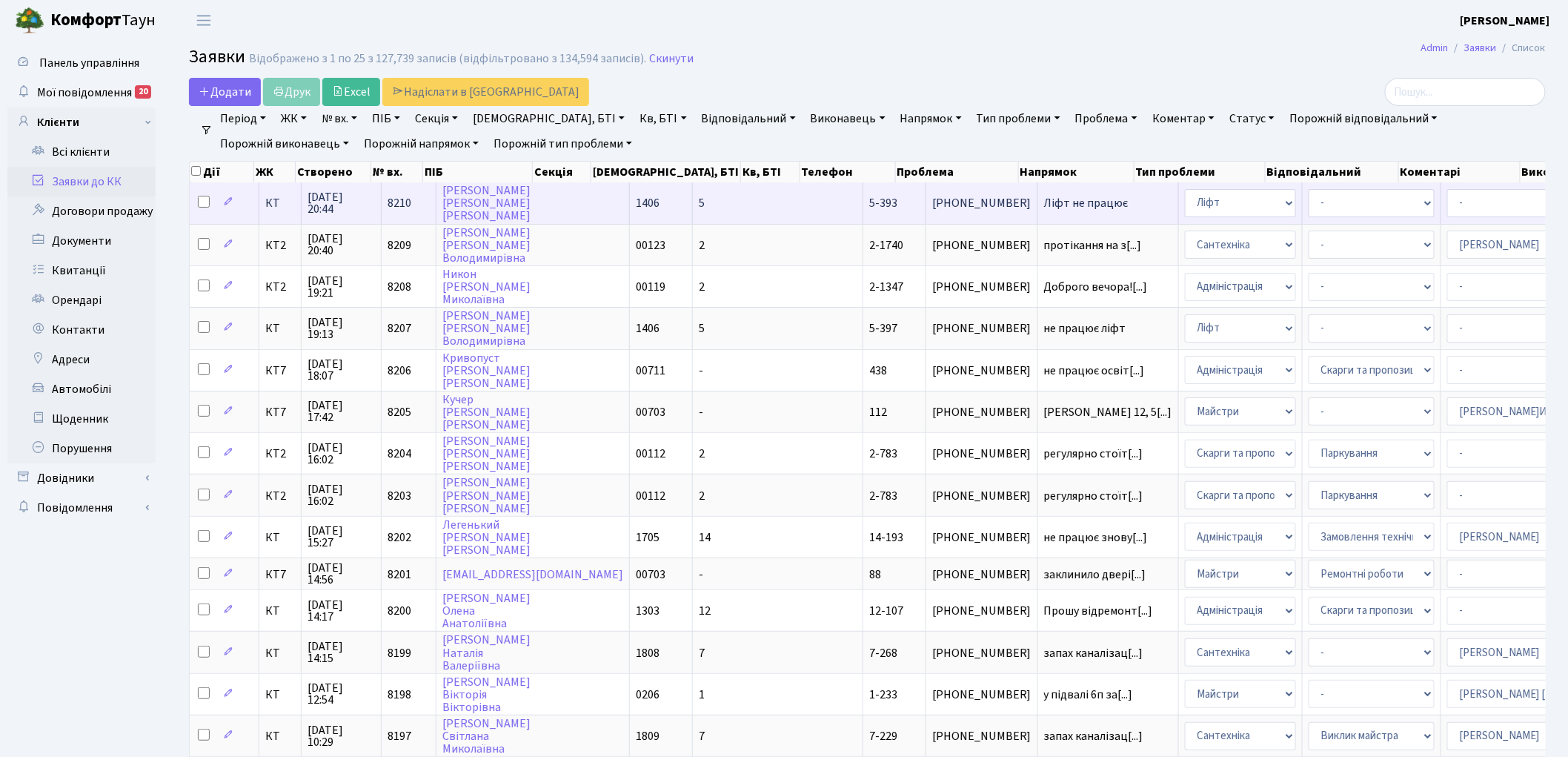
click at [400, 196] on span "8210" at bounding box center [399, 203] width 23 height 16
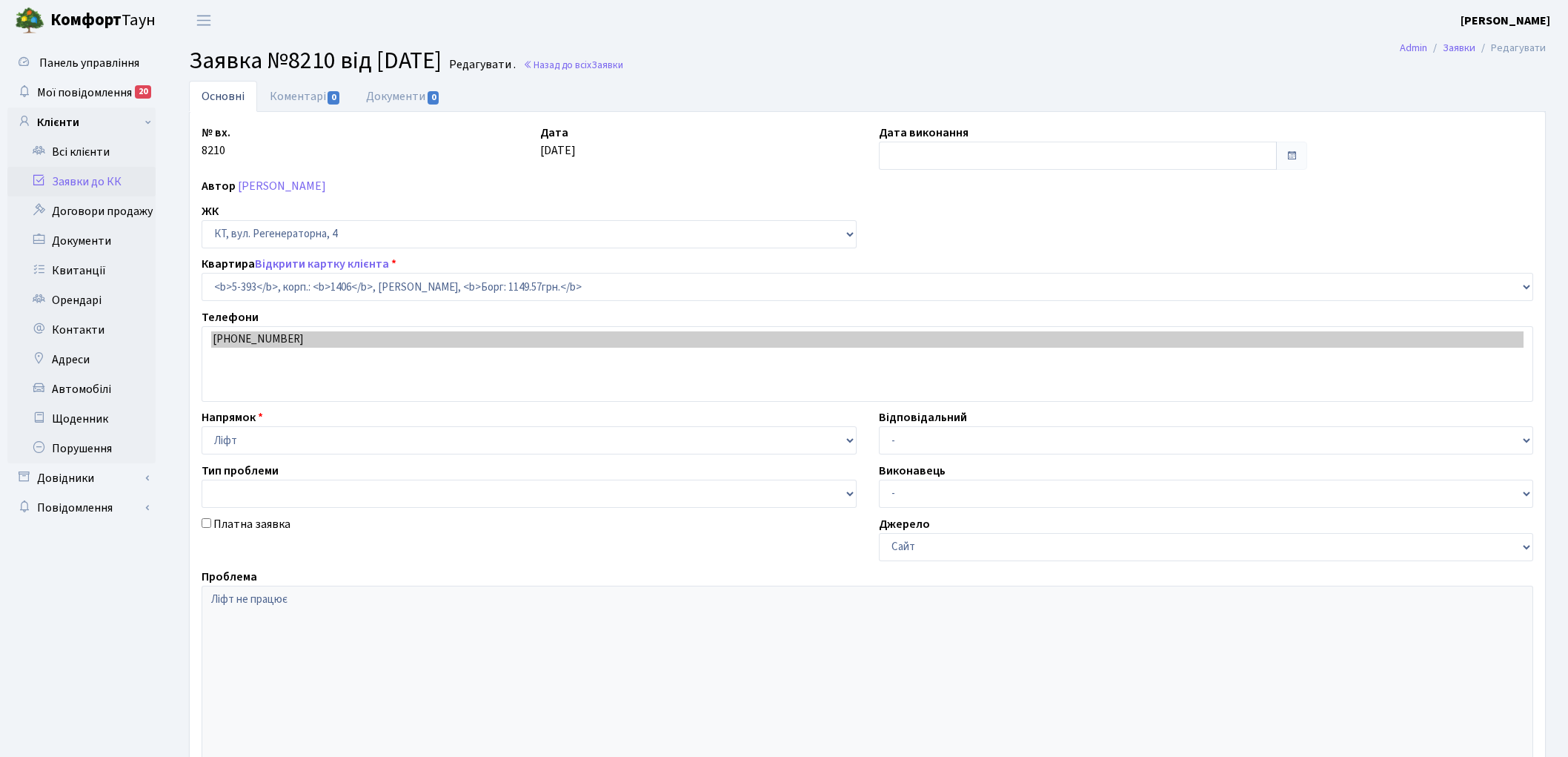
select select "2151"
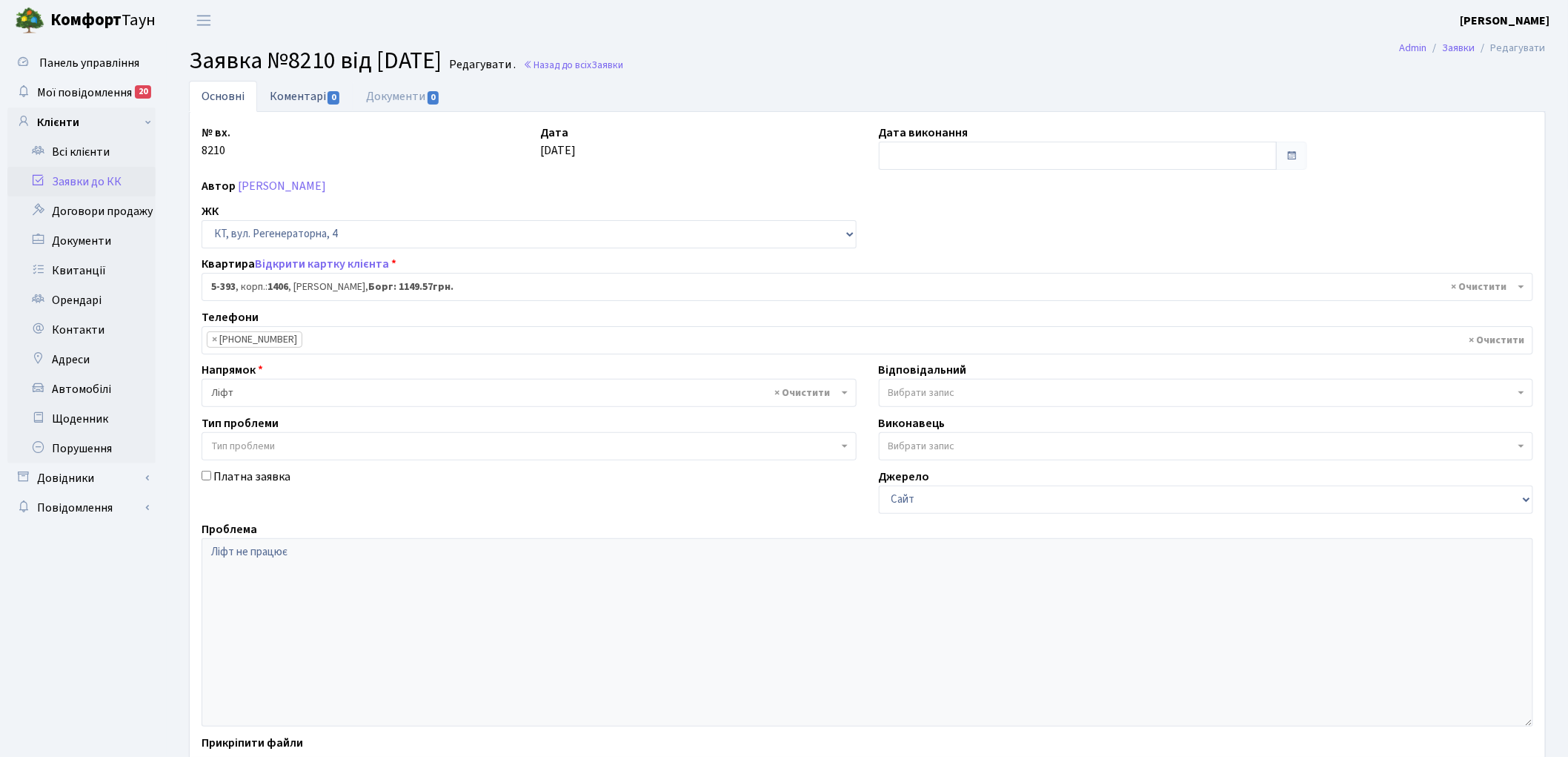
click at [297, 98] on link "Коментарі 0" at bounding box center [305, 96] width 96 height 31
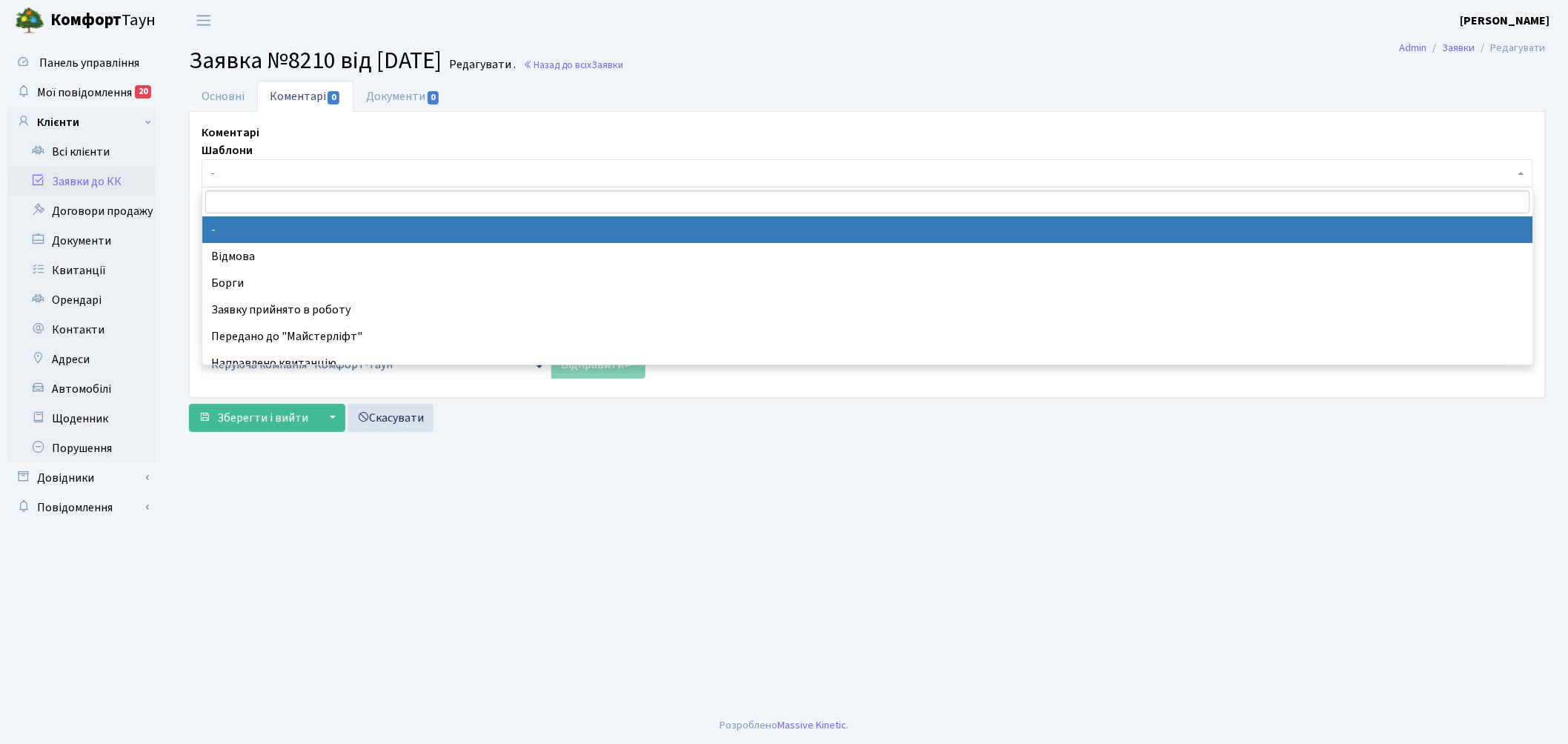
click at [272, 172] on span "-" at bounding box center [863, 173] width 1304 height 15
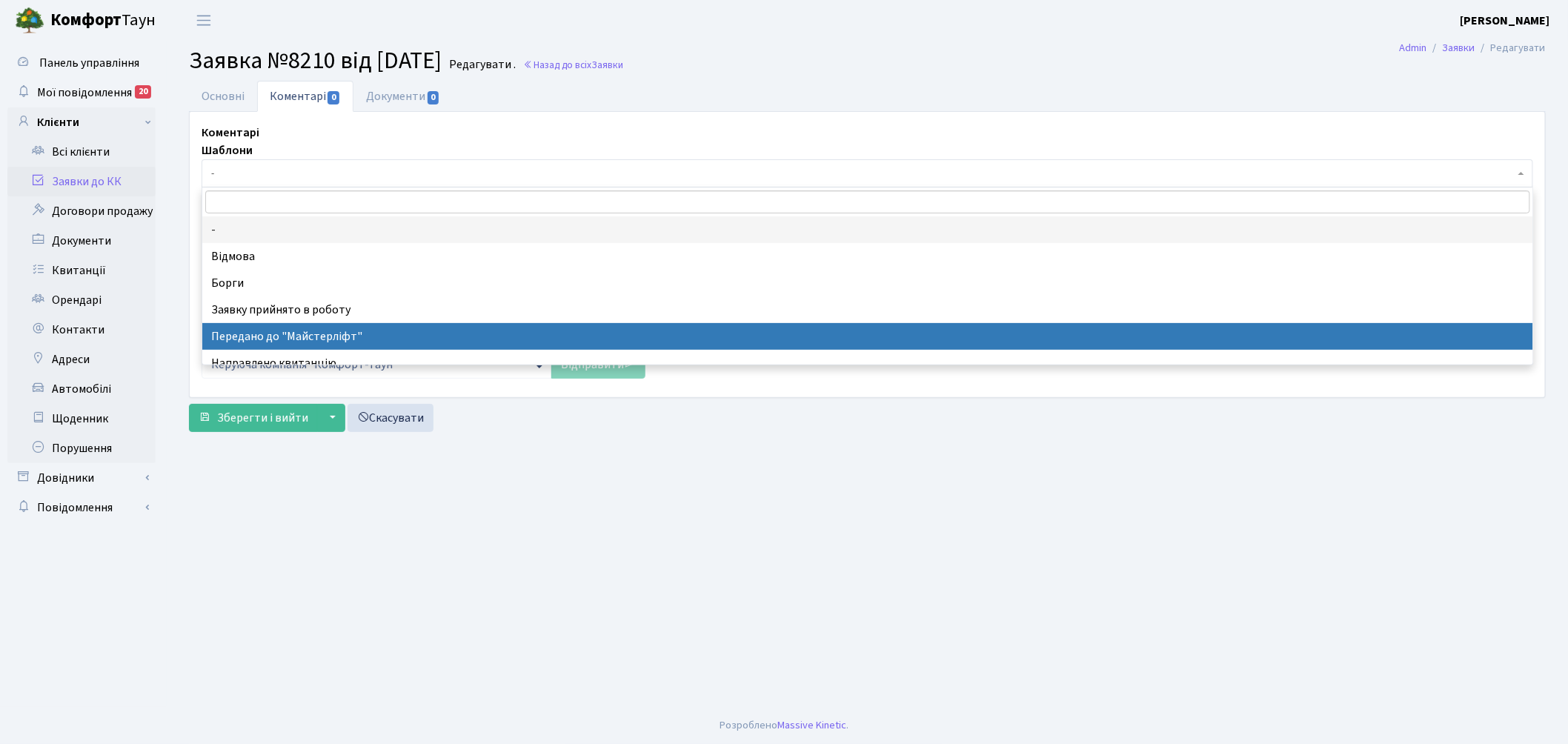
select select "9"
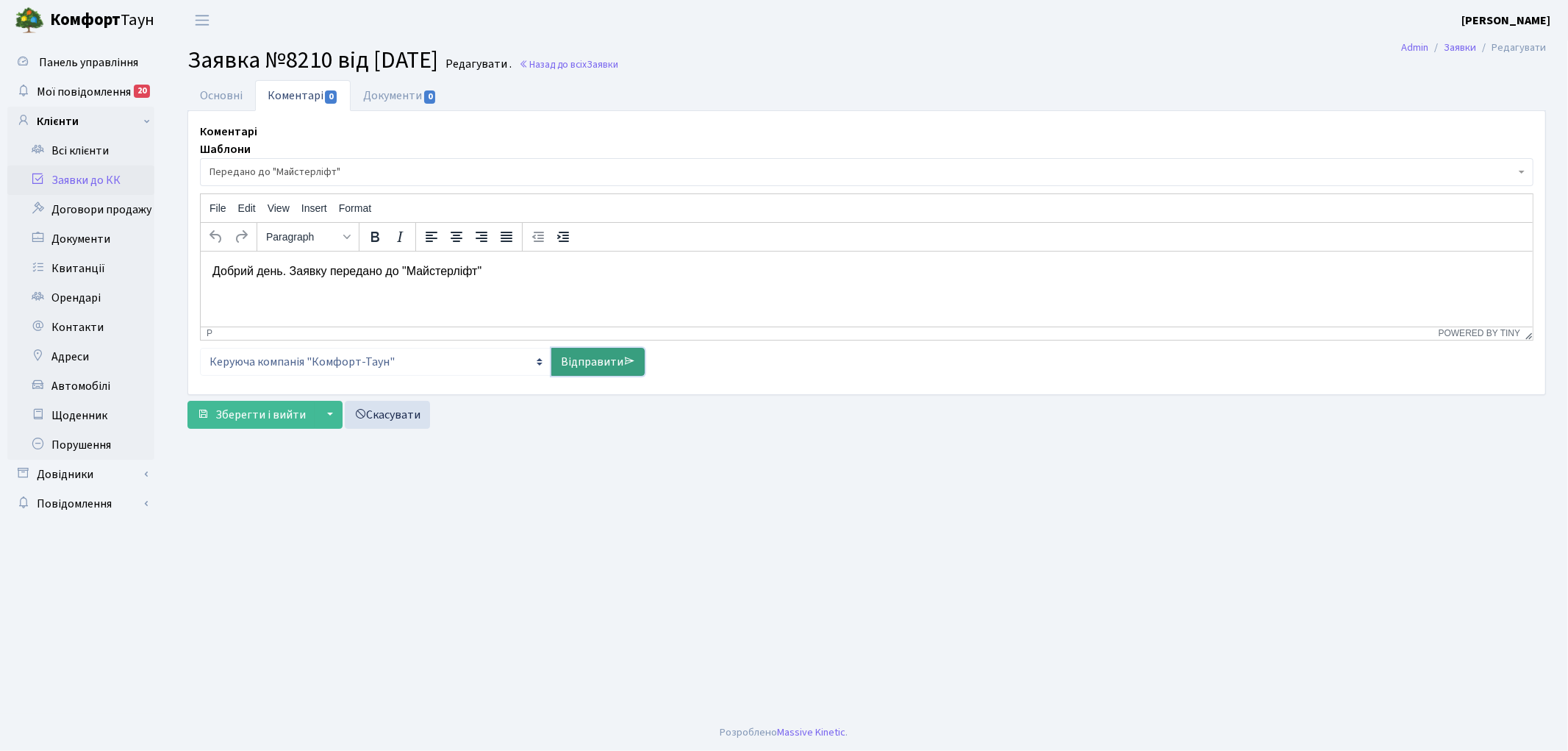
drag, startPoint x: 597, startPoint y: 365, endPoint x: 579, endPoint y: 371, distance: 19.0
click at [597, 365] on link "Відправити" at bounding box center [597, 362] width 93 height 28
select select
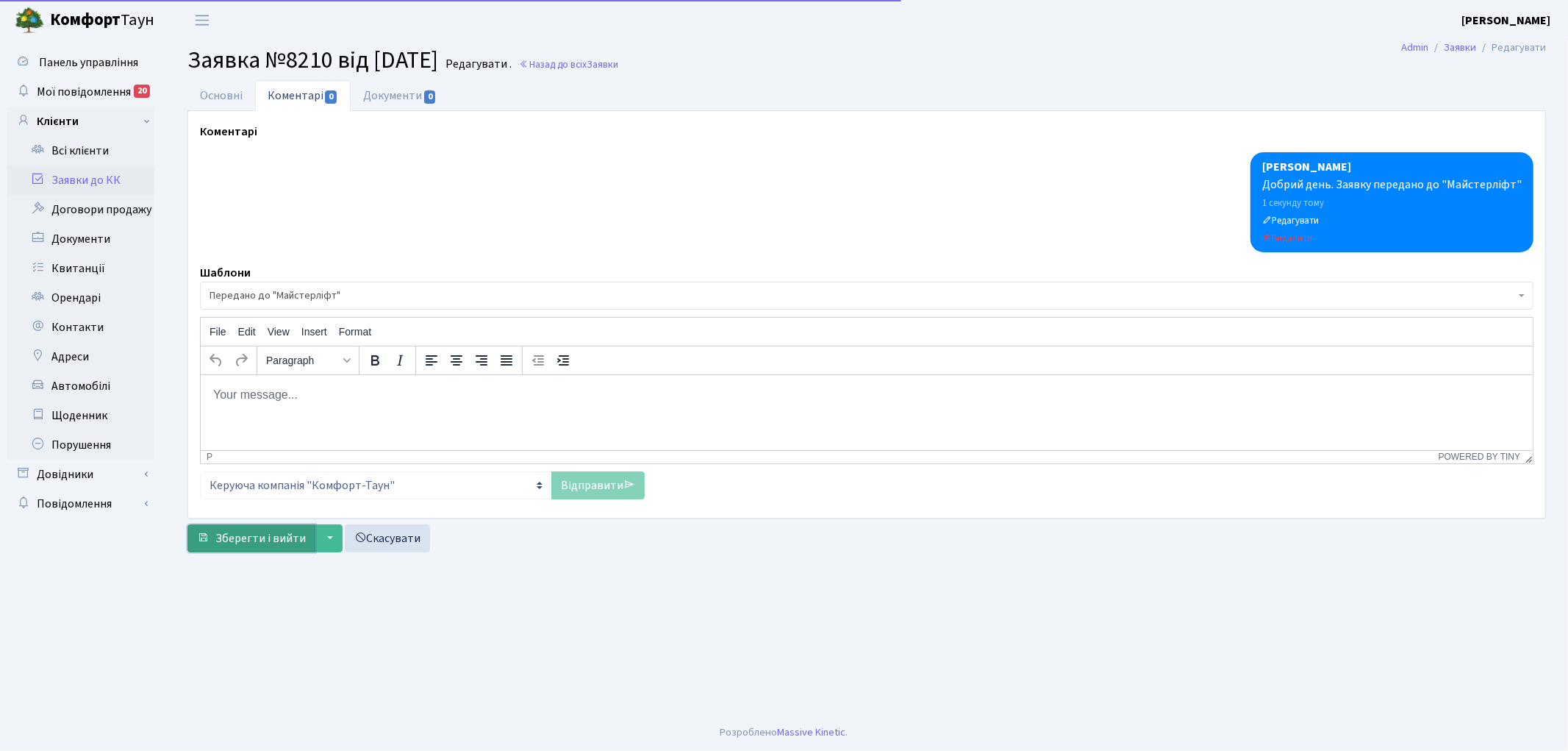
click at [264, 530] on span "Зберегти і вийти" at bounding box center [261, 538] width 91 height 16
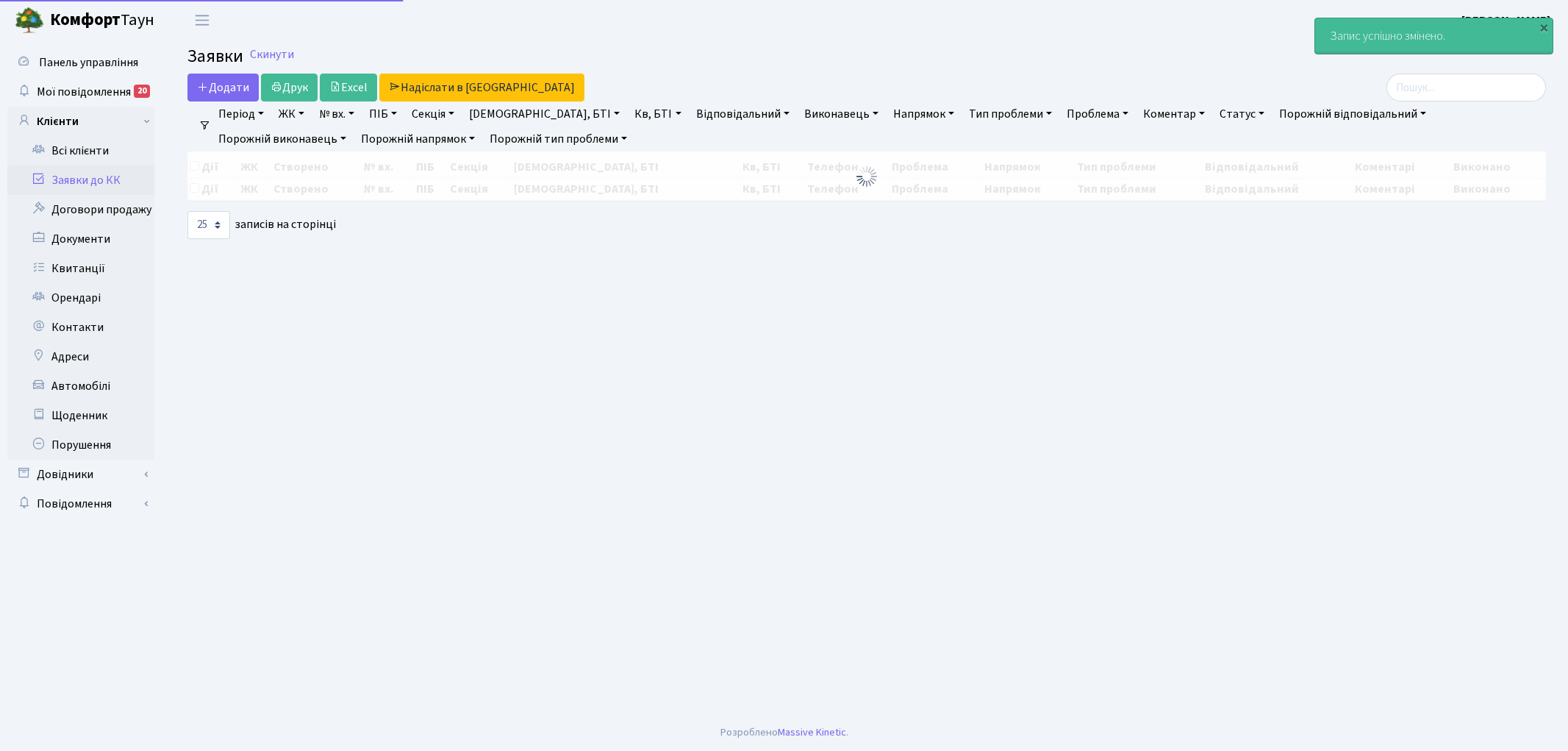
select select "25"
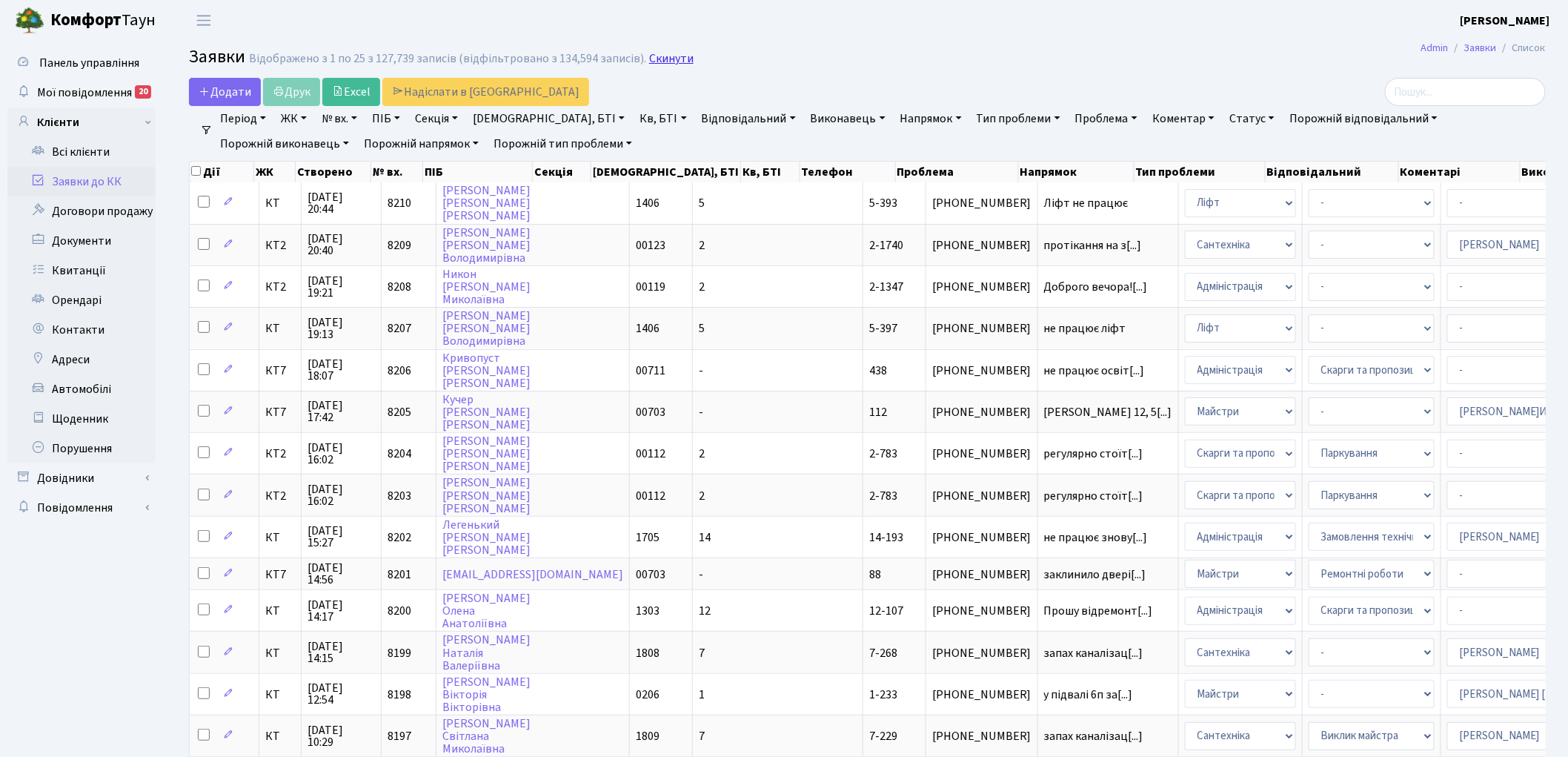
click at [655, 57] on link "Скинути" at bounding box center [671, 59] width 45 height 14
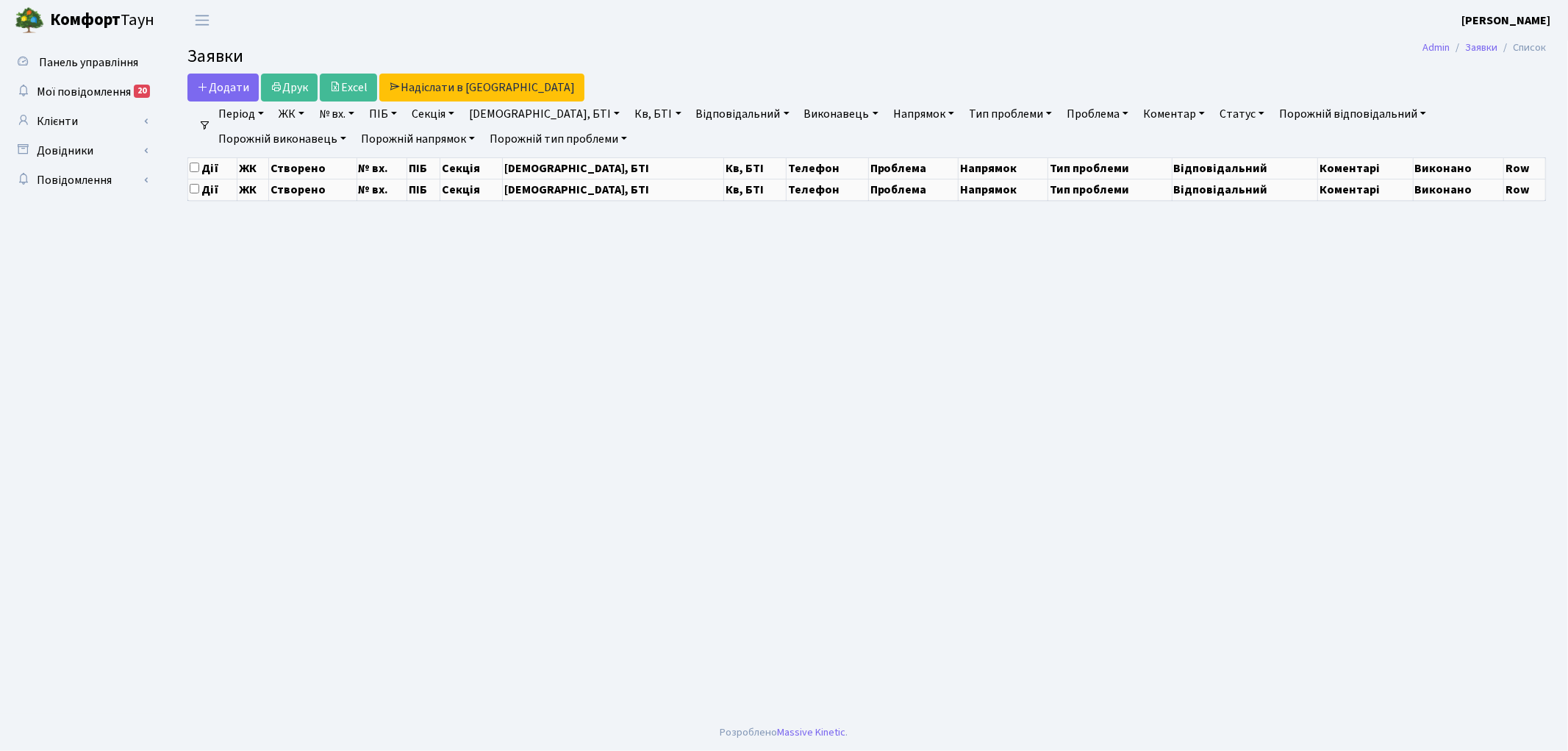
select select "25"
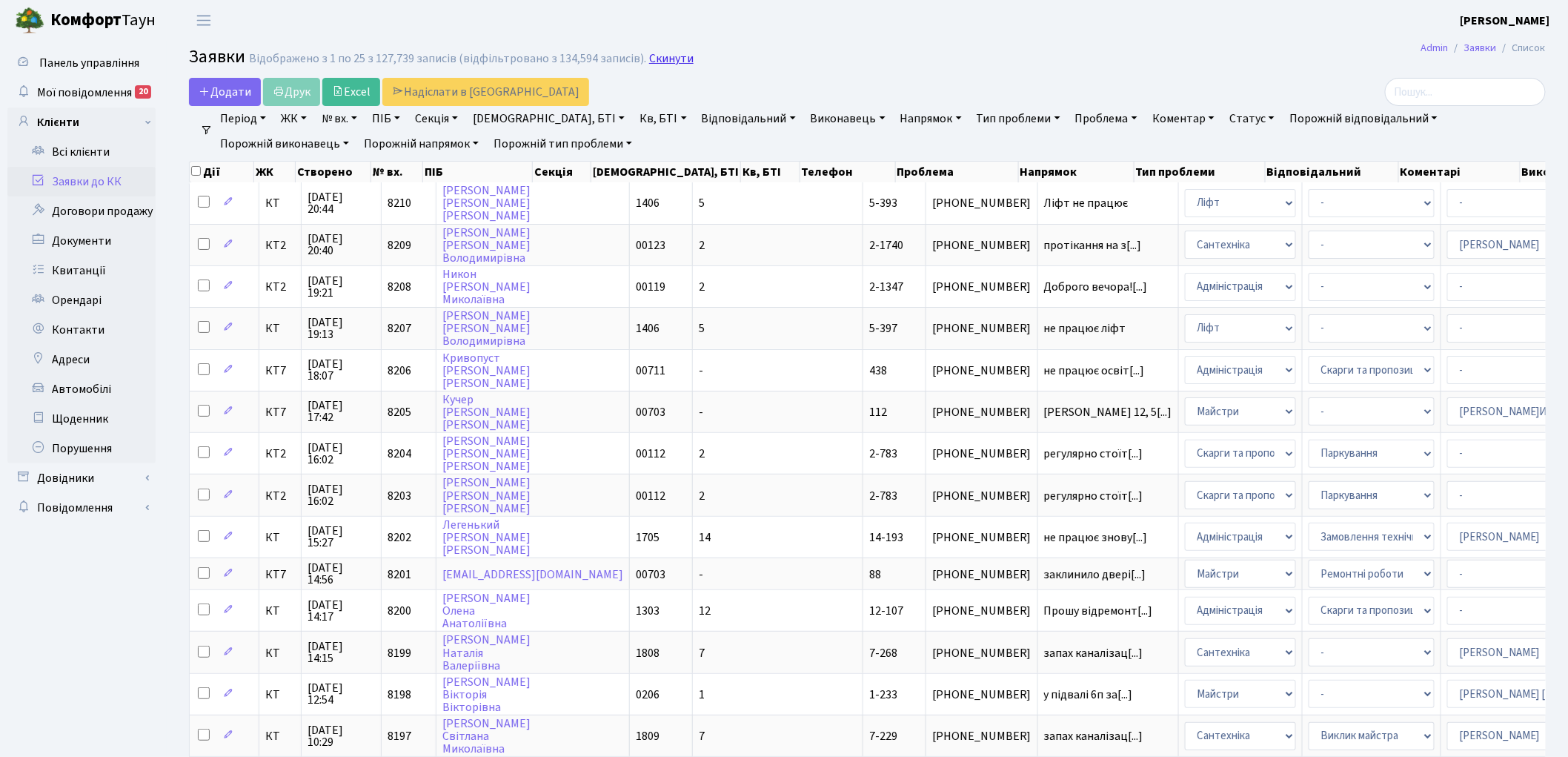
click at [649, 60] on link "Скинути" at bounding box center [671, 59] width 45 height 14
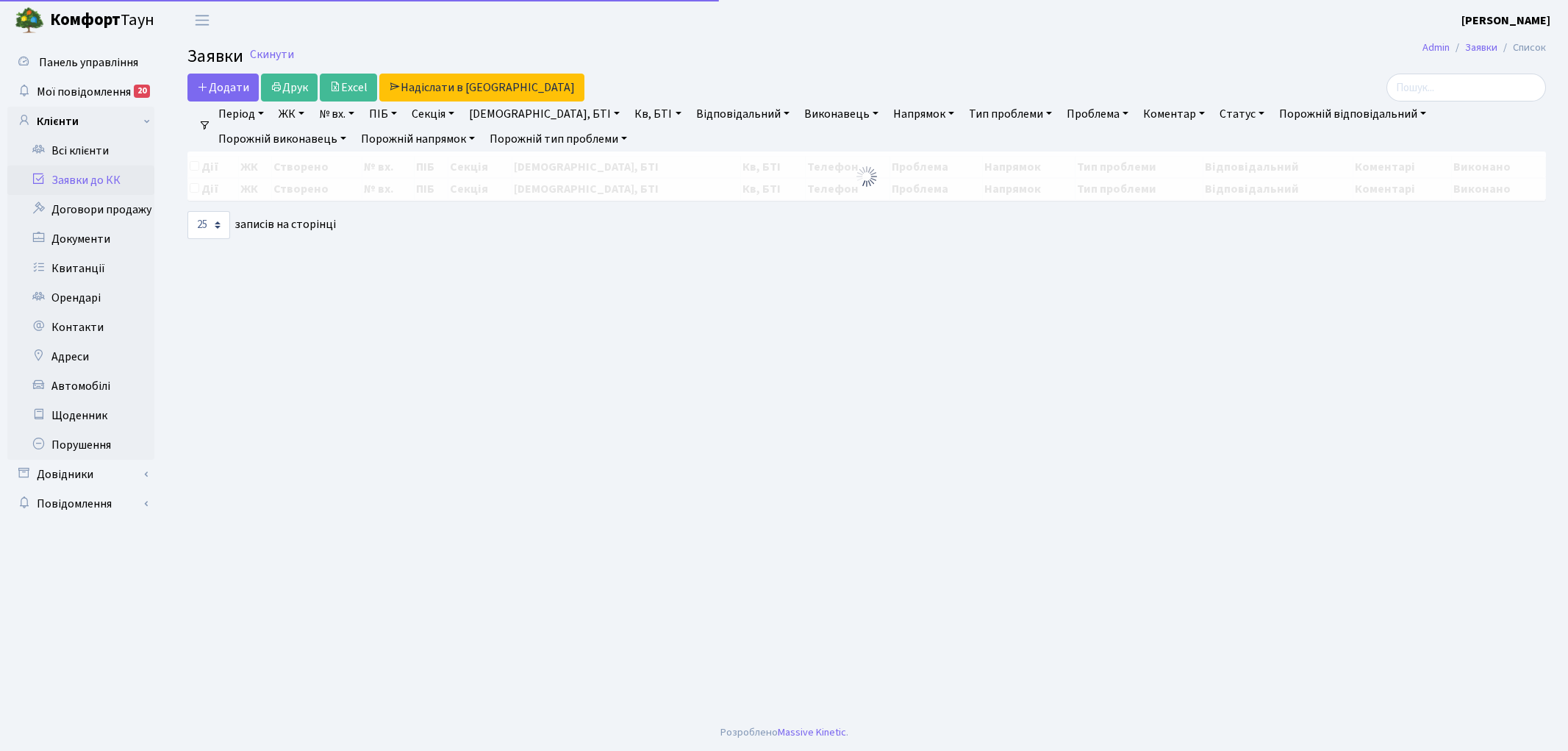
select select "25"
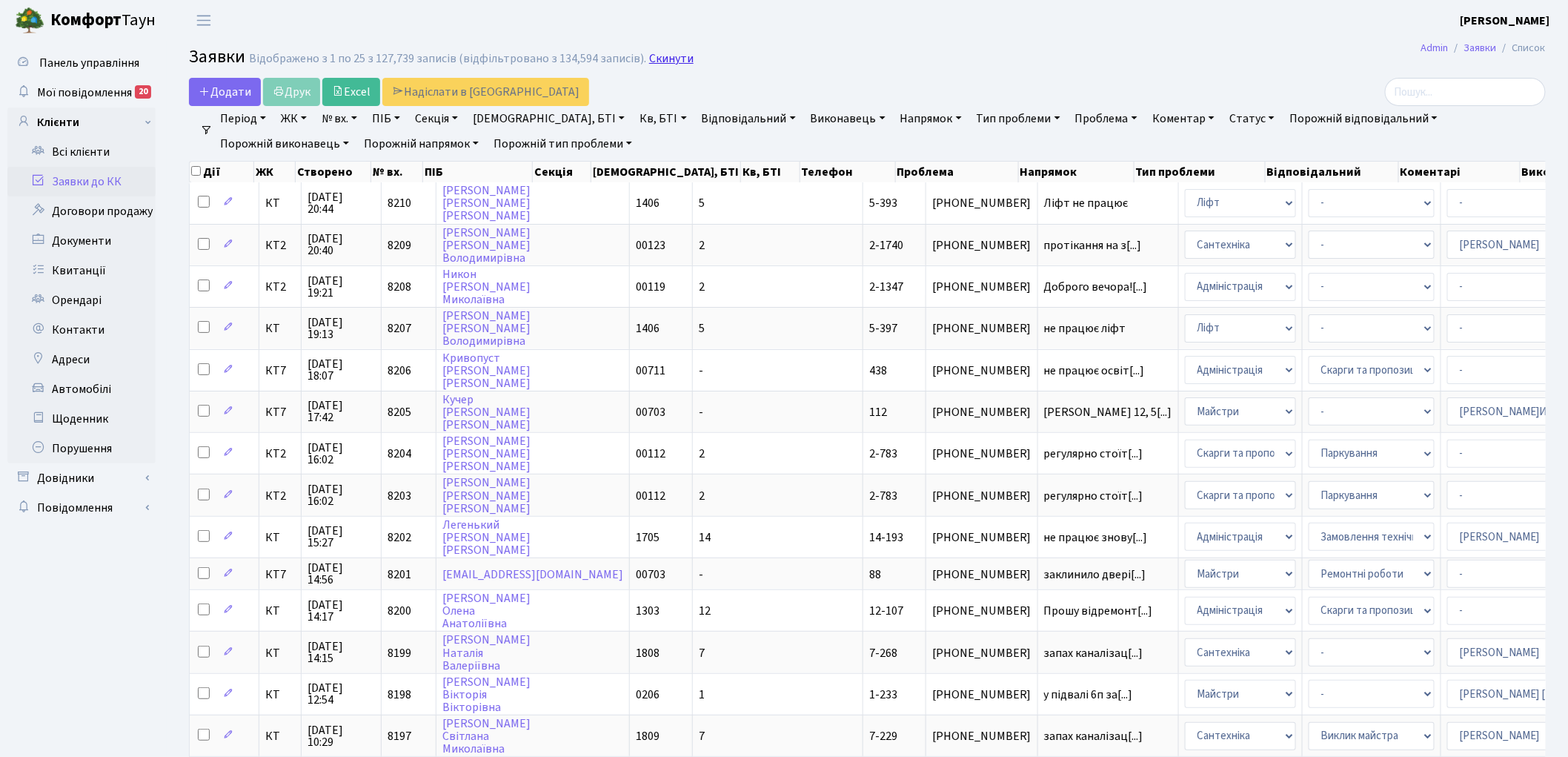
click at [655, 57] on link "Скинути" at bounding box center [671, 59] width 45 height 14
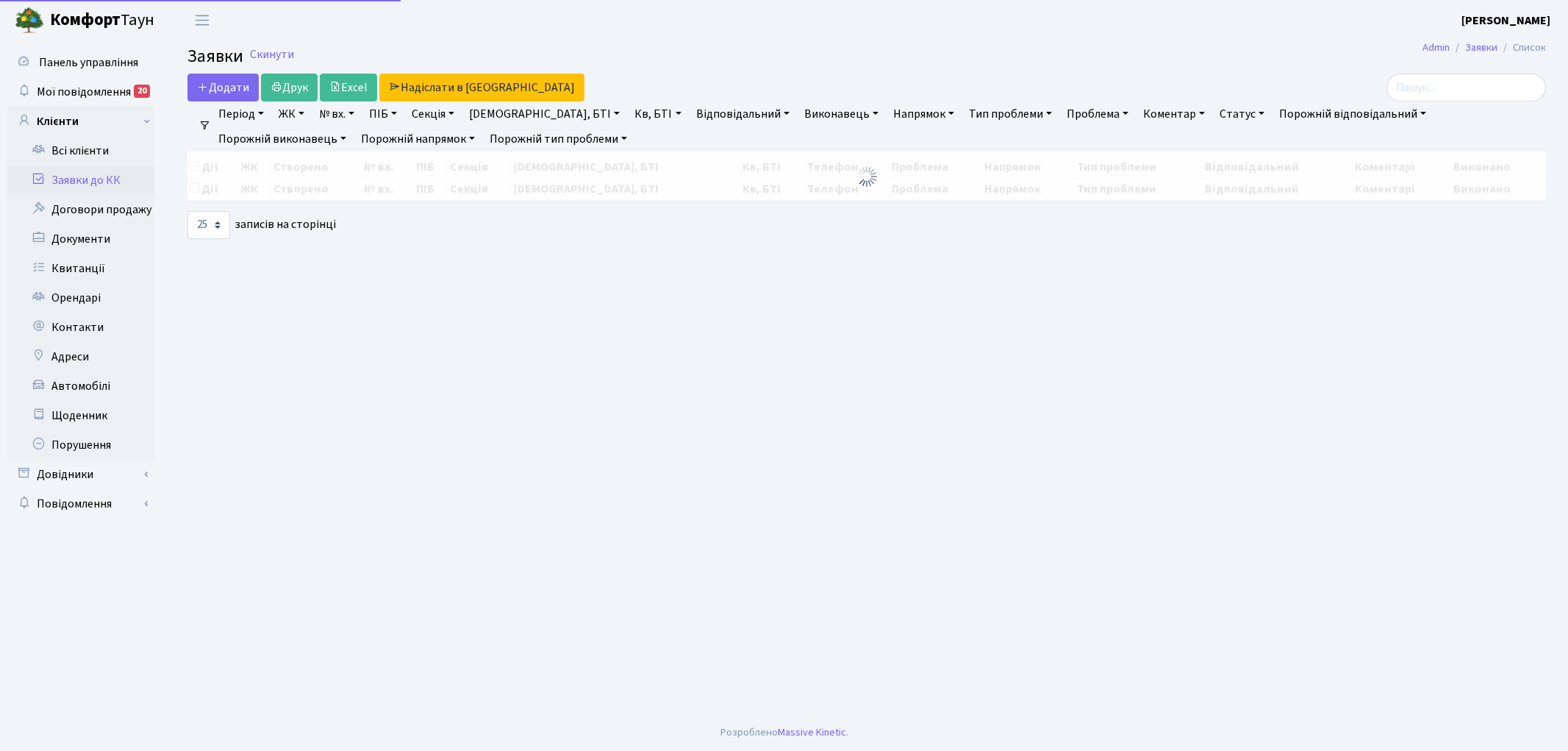
select select "25"
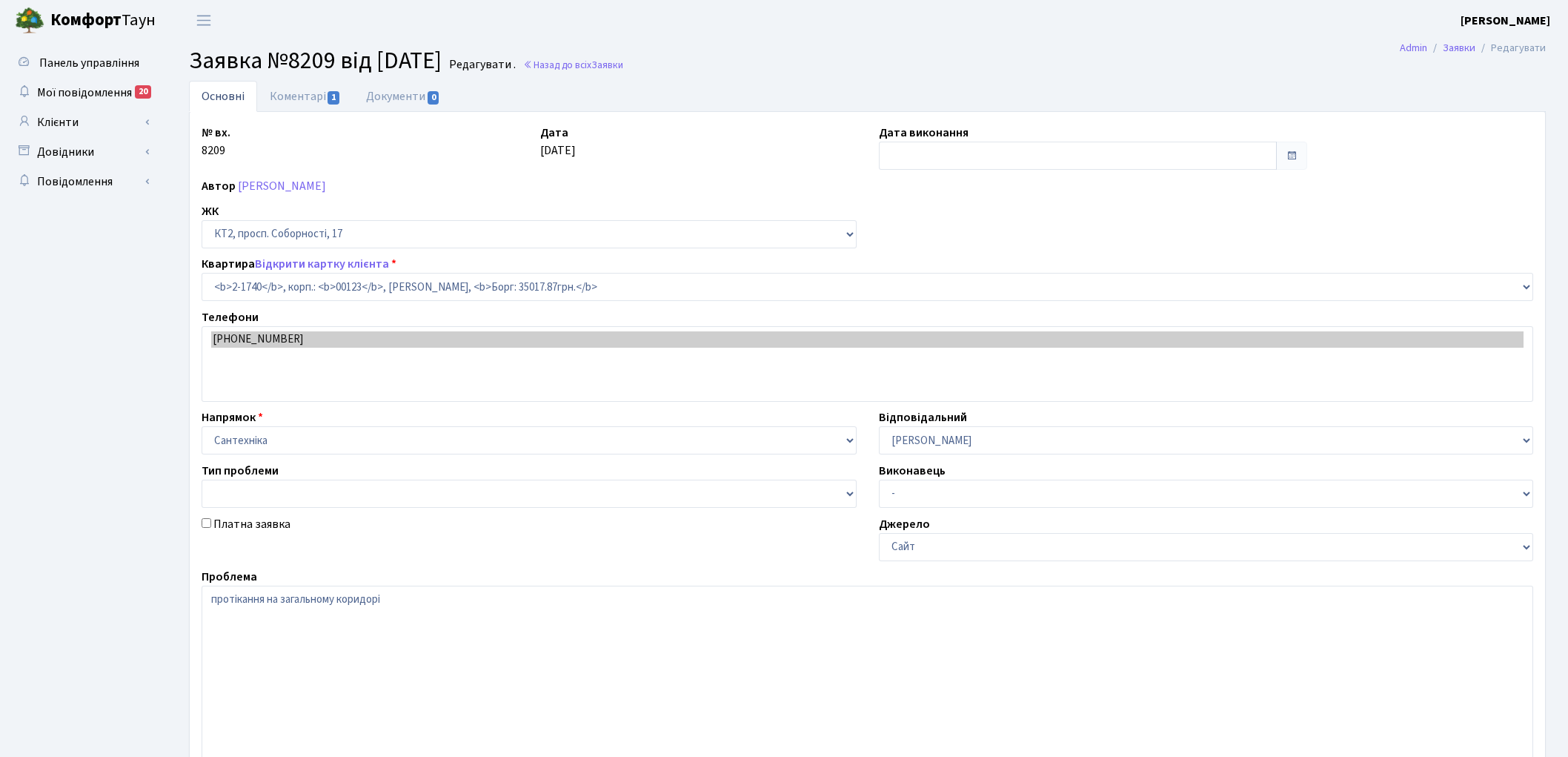
select select "13355"
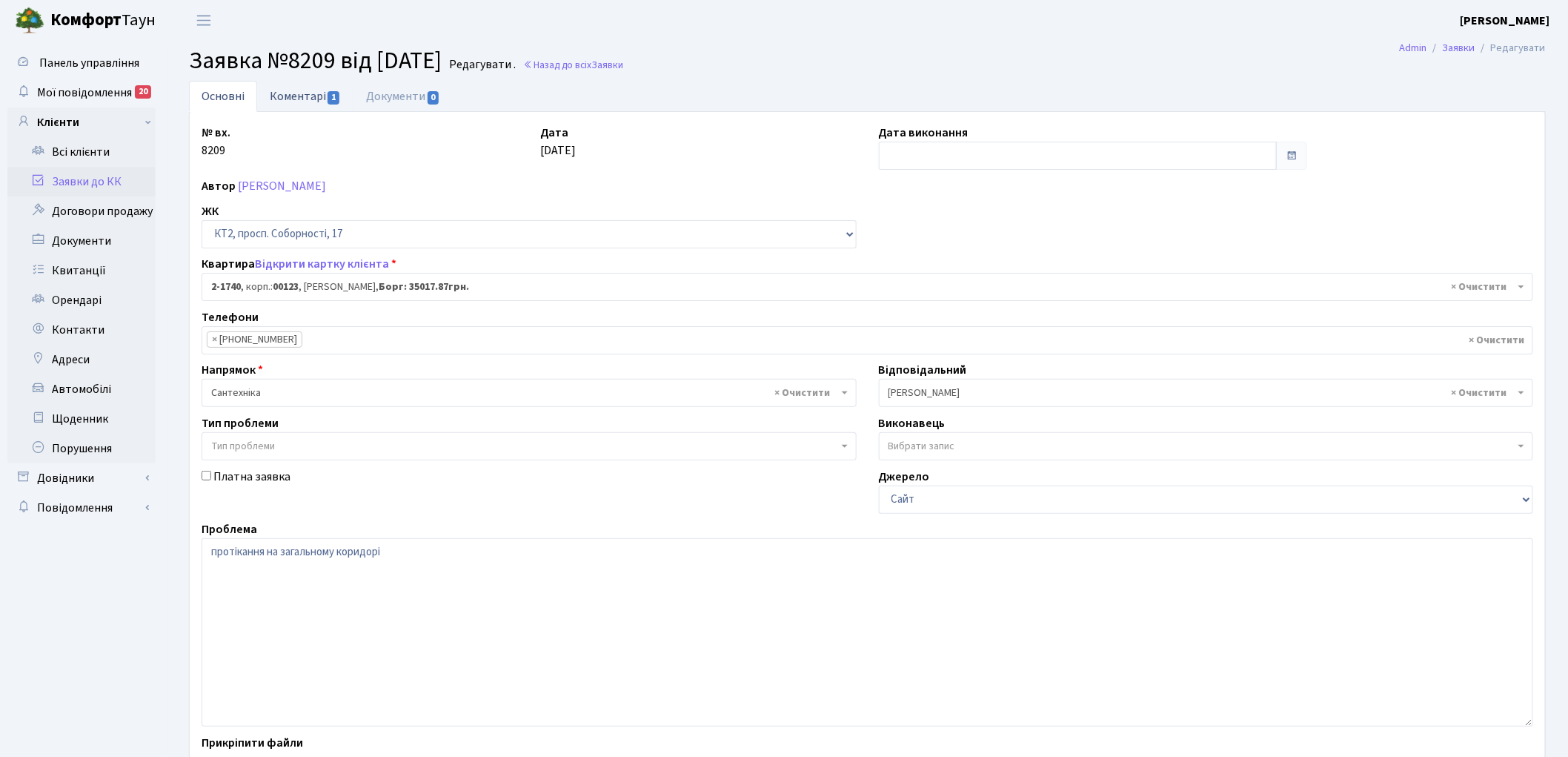
click at [287, 93] on link "Коментарі 1" at bounding box center [305, 96] width 96 height 31
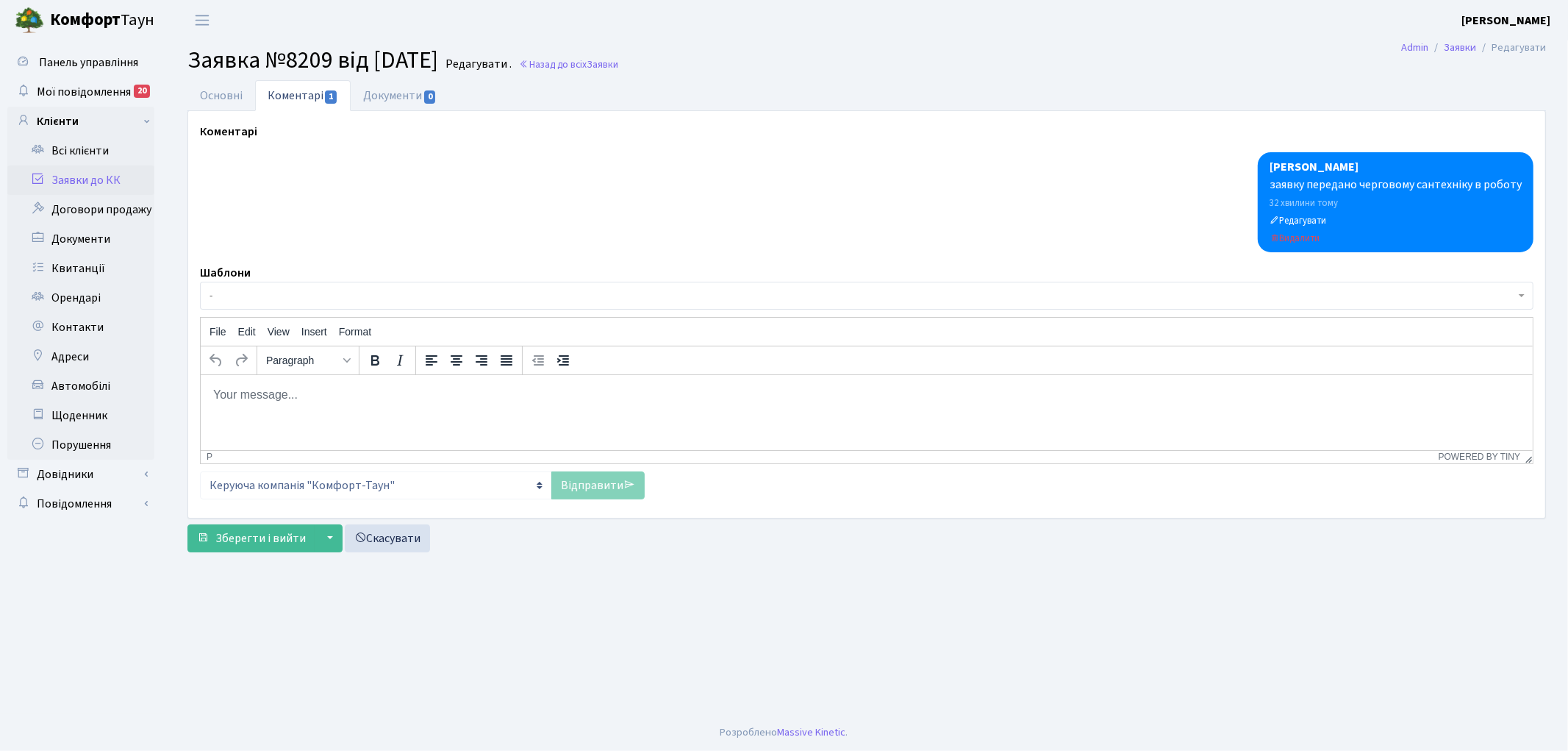
click at [270, 412] on html at bounding box center [866, 394] width 1332 height 40
click at [584, 482] on link "Відправити" at bounding box center [597, 485] width 93 height 28
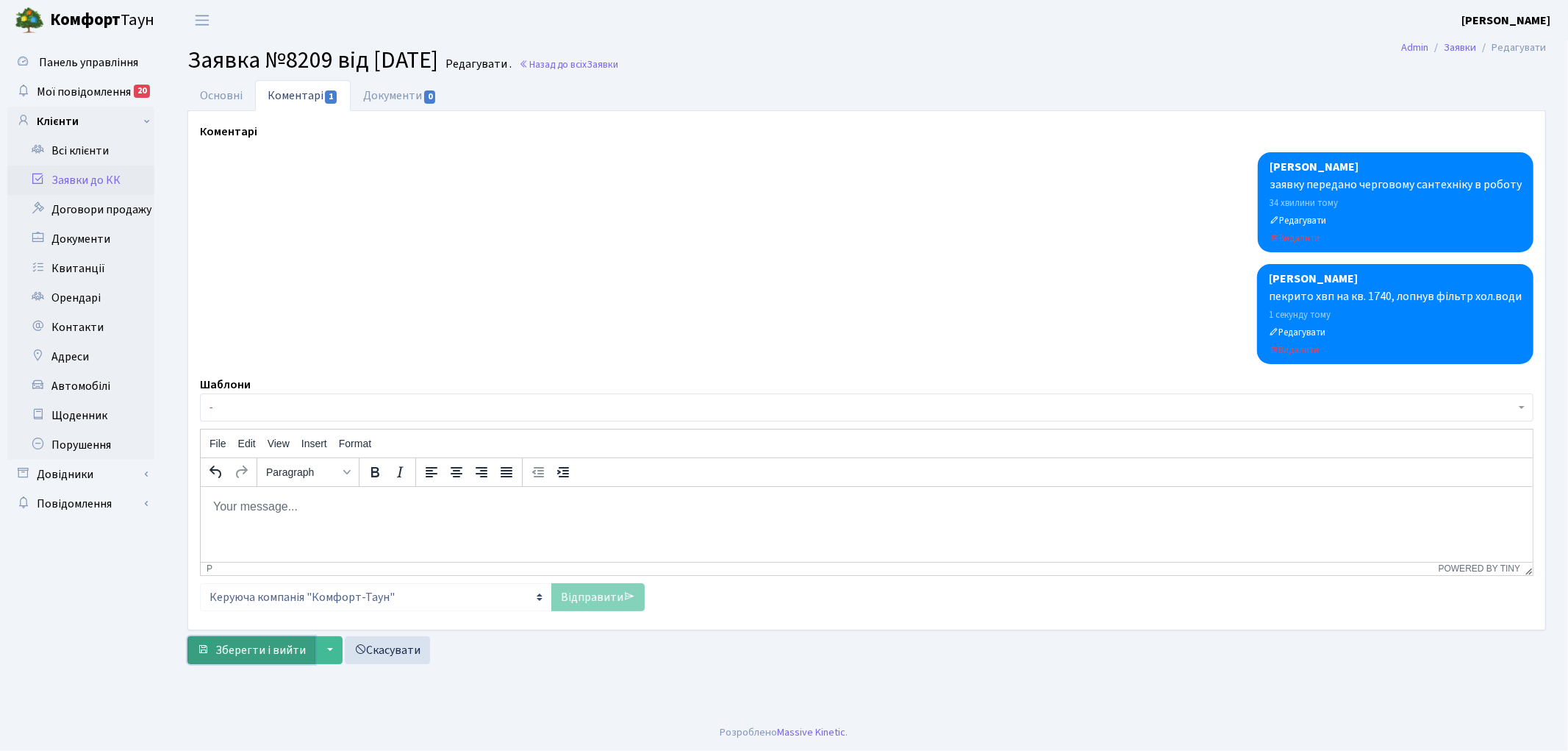
click at [240, 649] on span "Зберегти і вийти" at bounding box center [261, 650] width 91 height 16
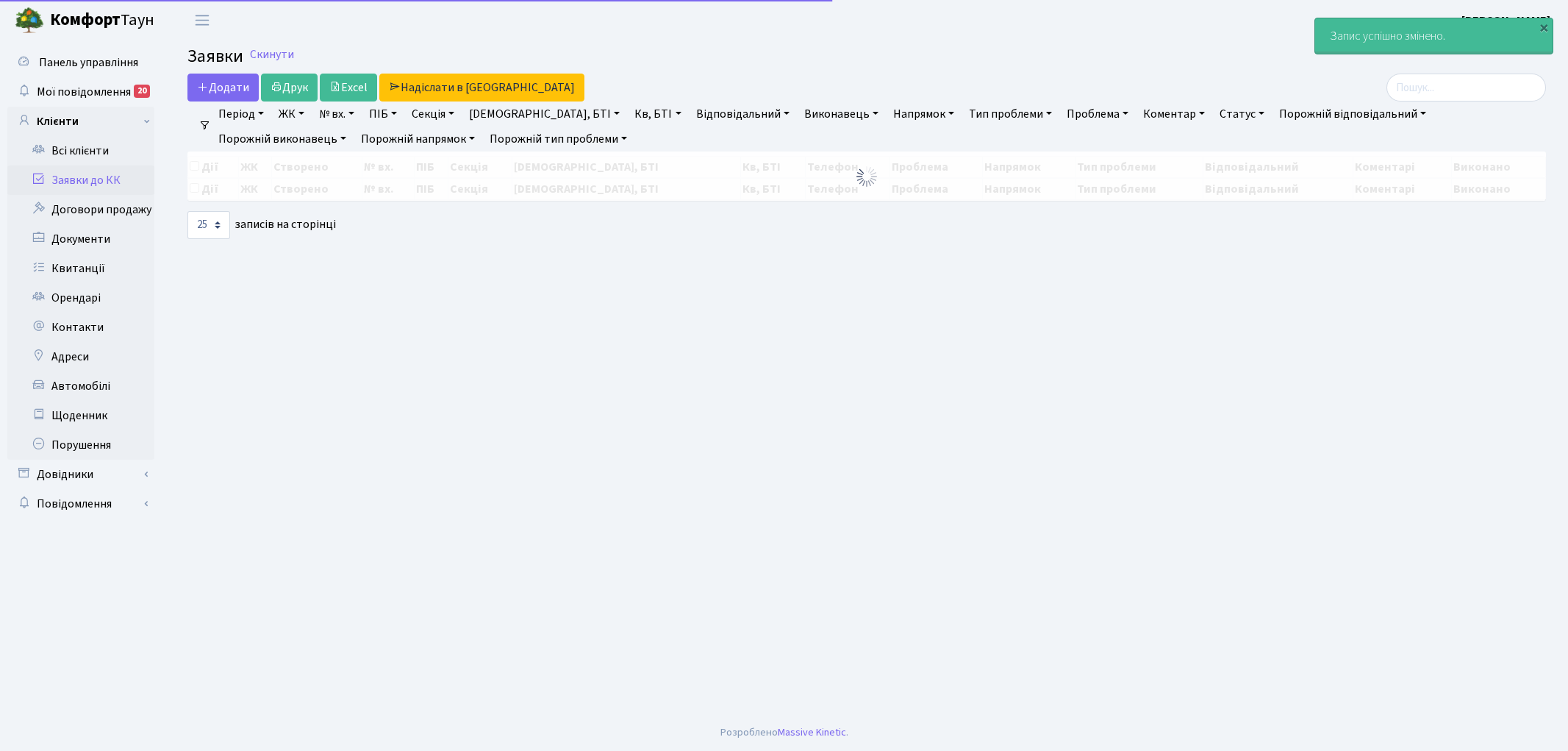
select select "25"
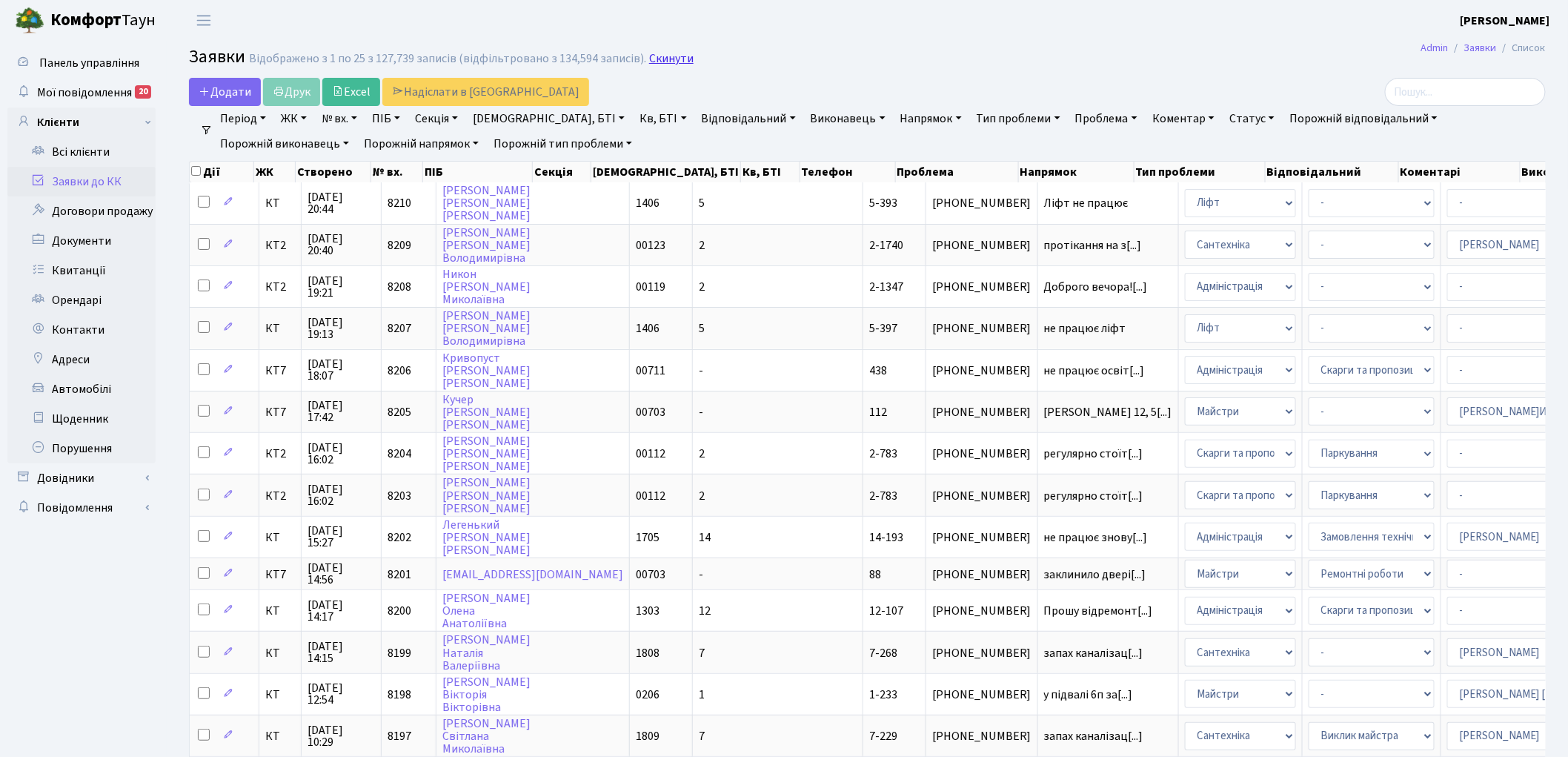
click at [649, 61] on link "Скинути" at bounding box center [671, 59] width 45 height 14
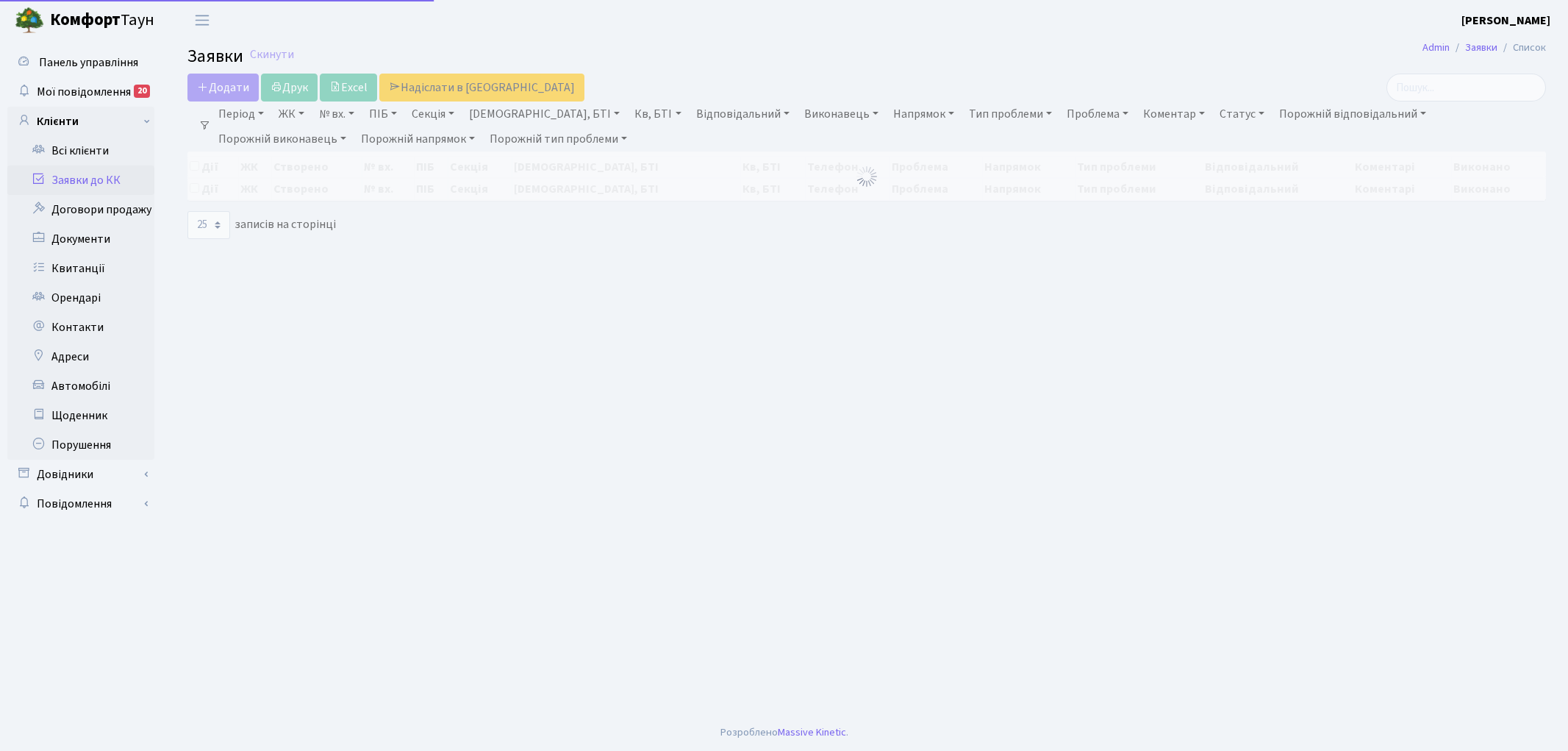
select select "25"
